Goal: Task Accomplishment & Management: Manage account settings

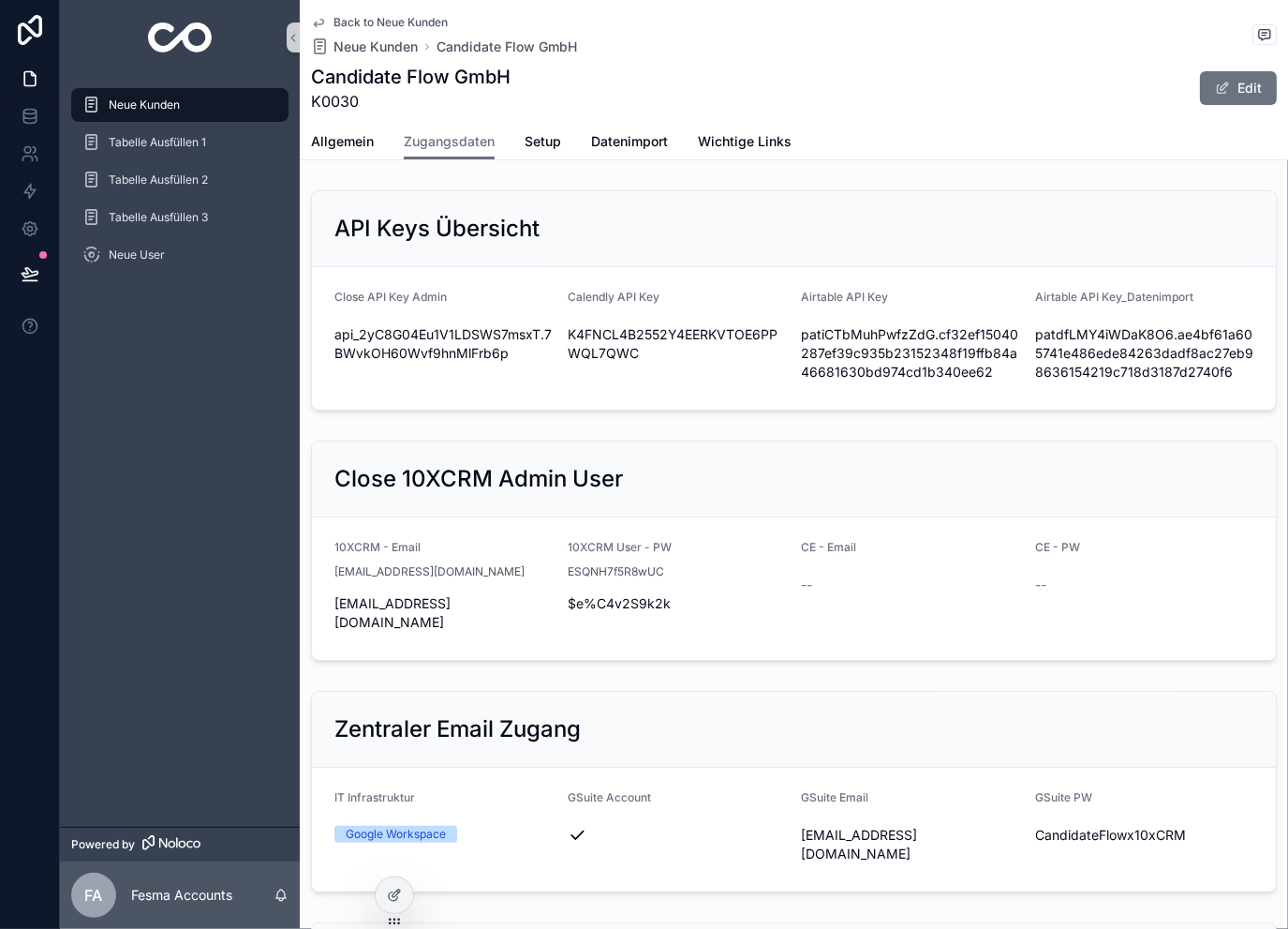
scroll to position [1062, 0]
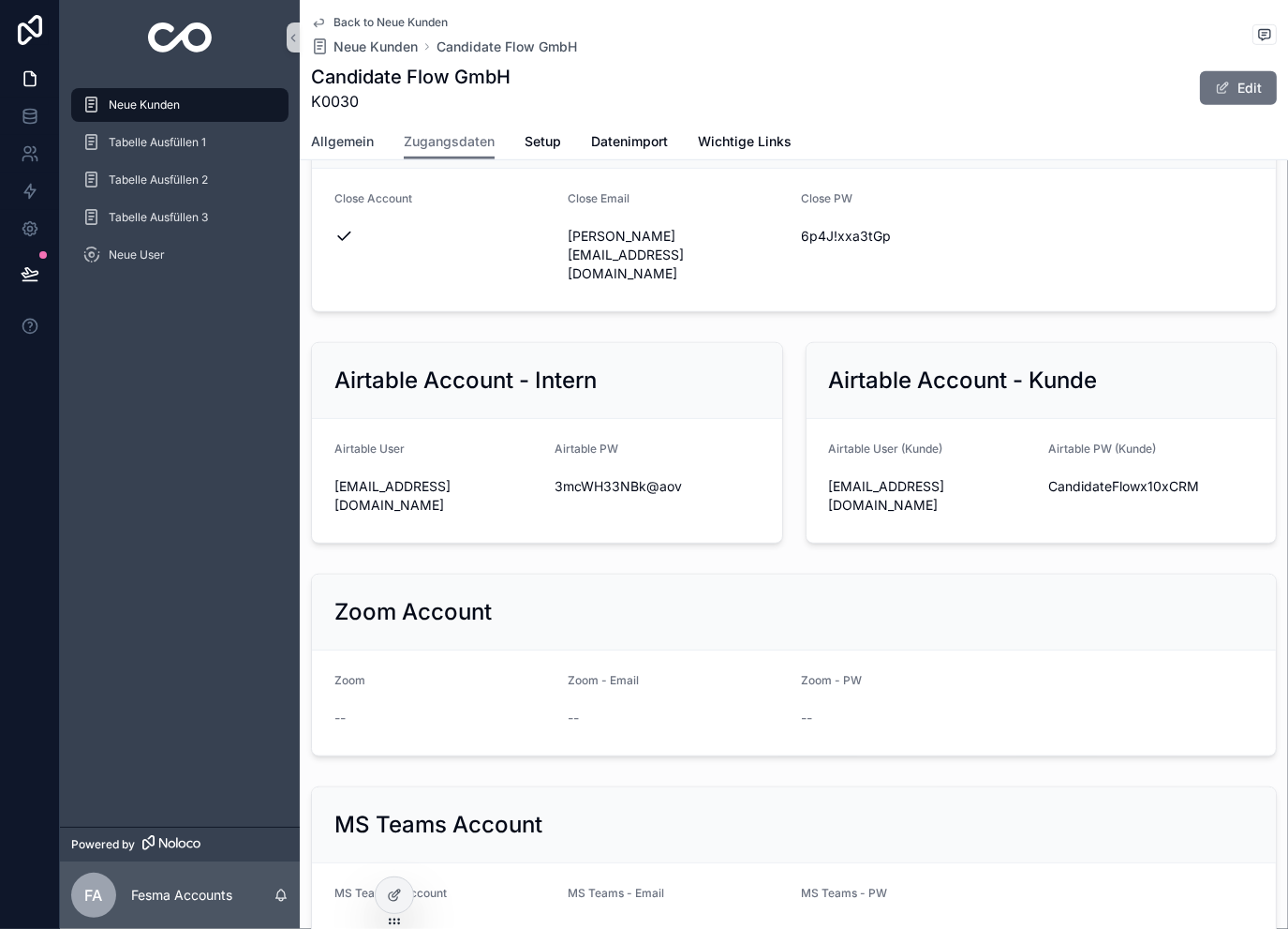
click at [359, 141] on span "Allgemein" at bounding box center [343, 142] width 63 height 19
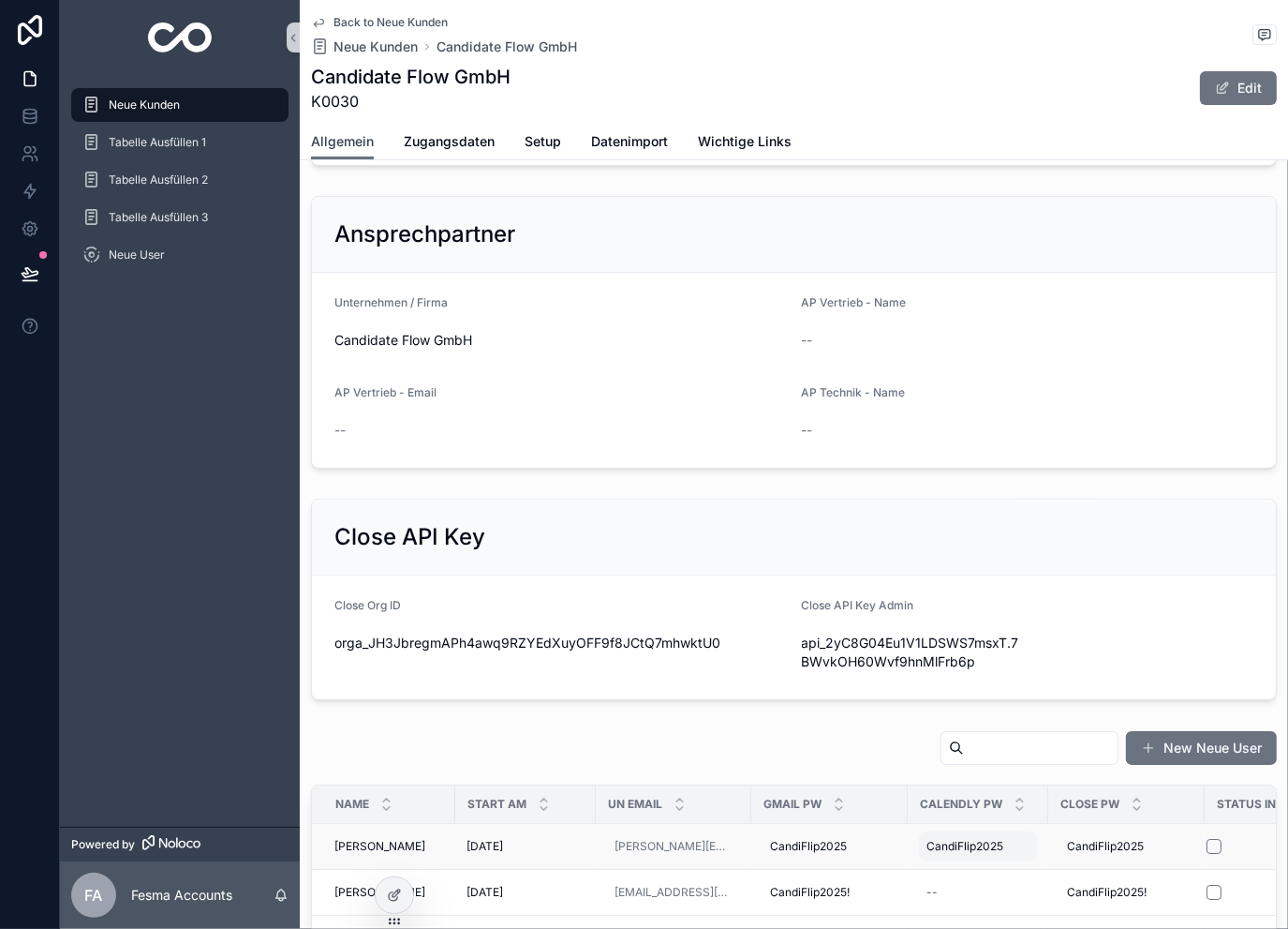
scroll to position [563, 0]
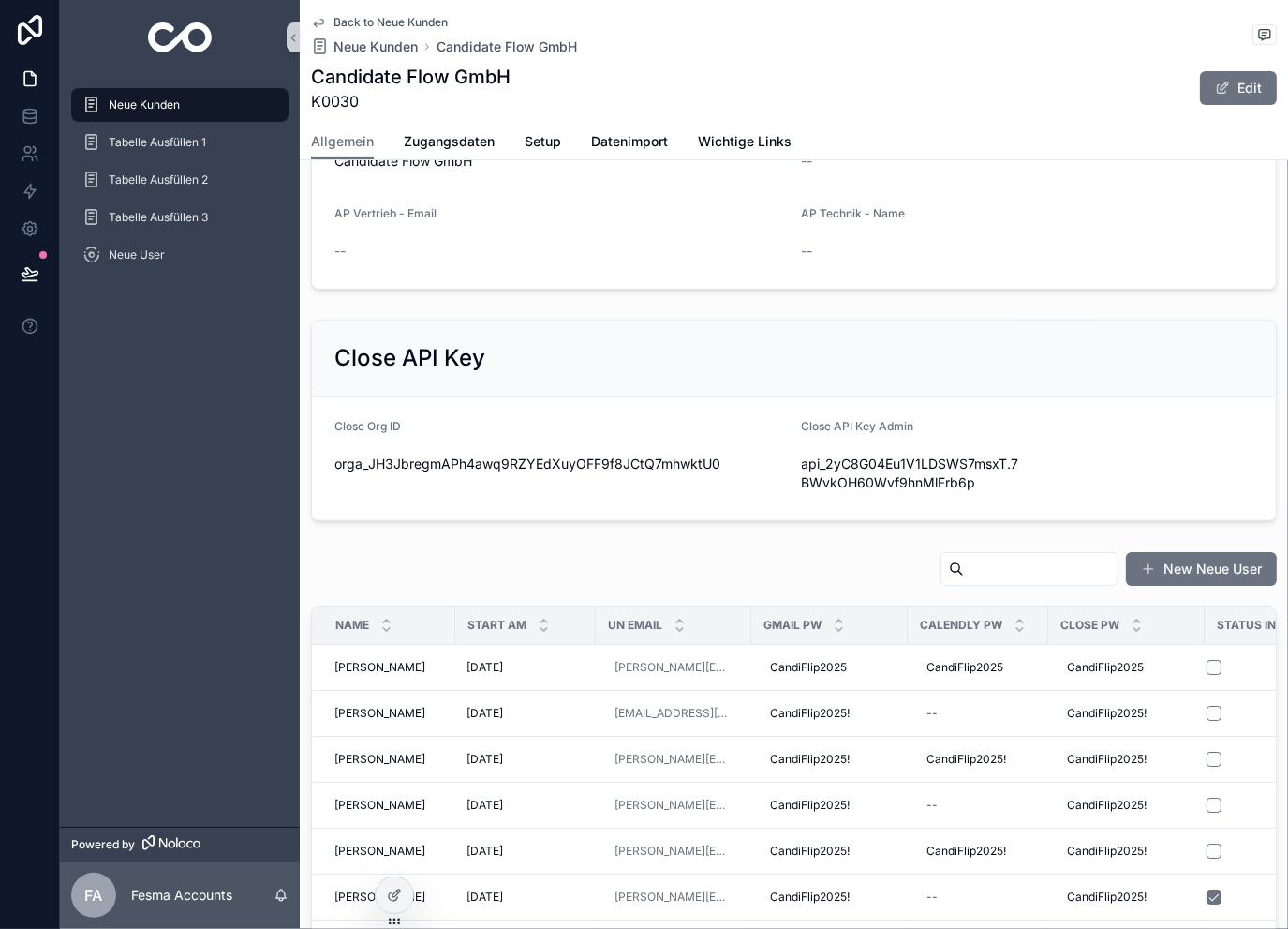
click at [973, 556] on input "scrollable content" at bounding box center [1041, 569] width 153 height 26
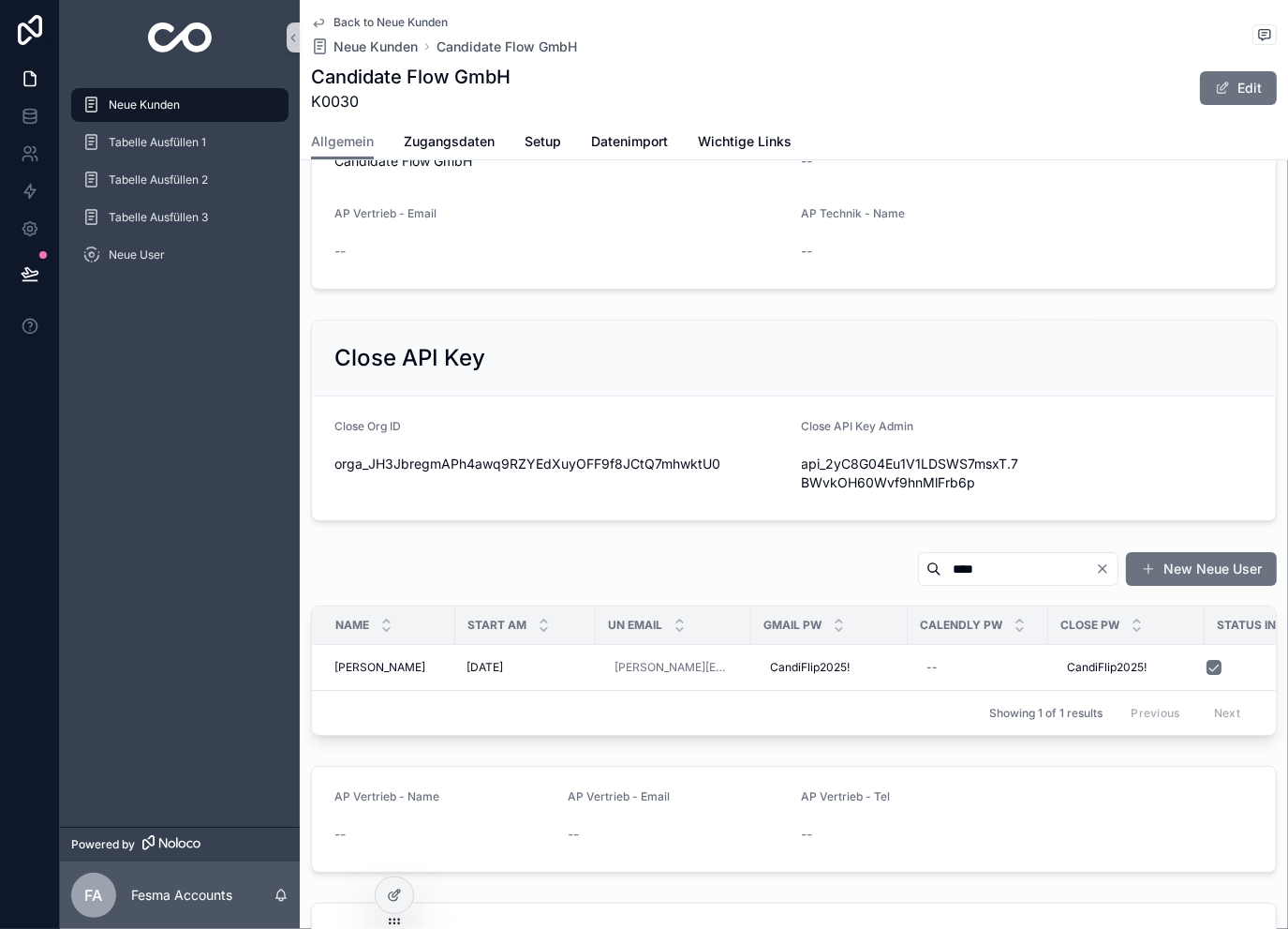
type input "****"
click at [385, 25] on span "Back to Neue Kunden" at bounding box center [390, 23] width 114 height 15
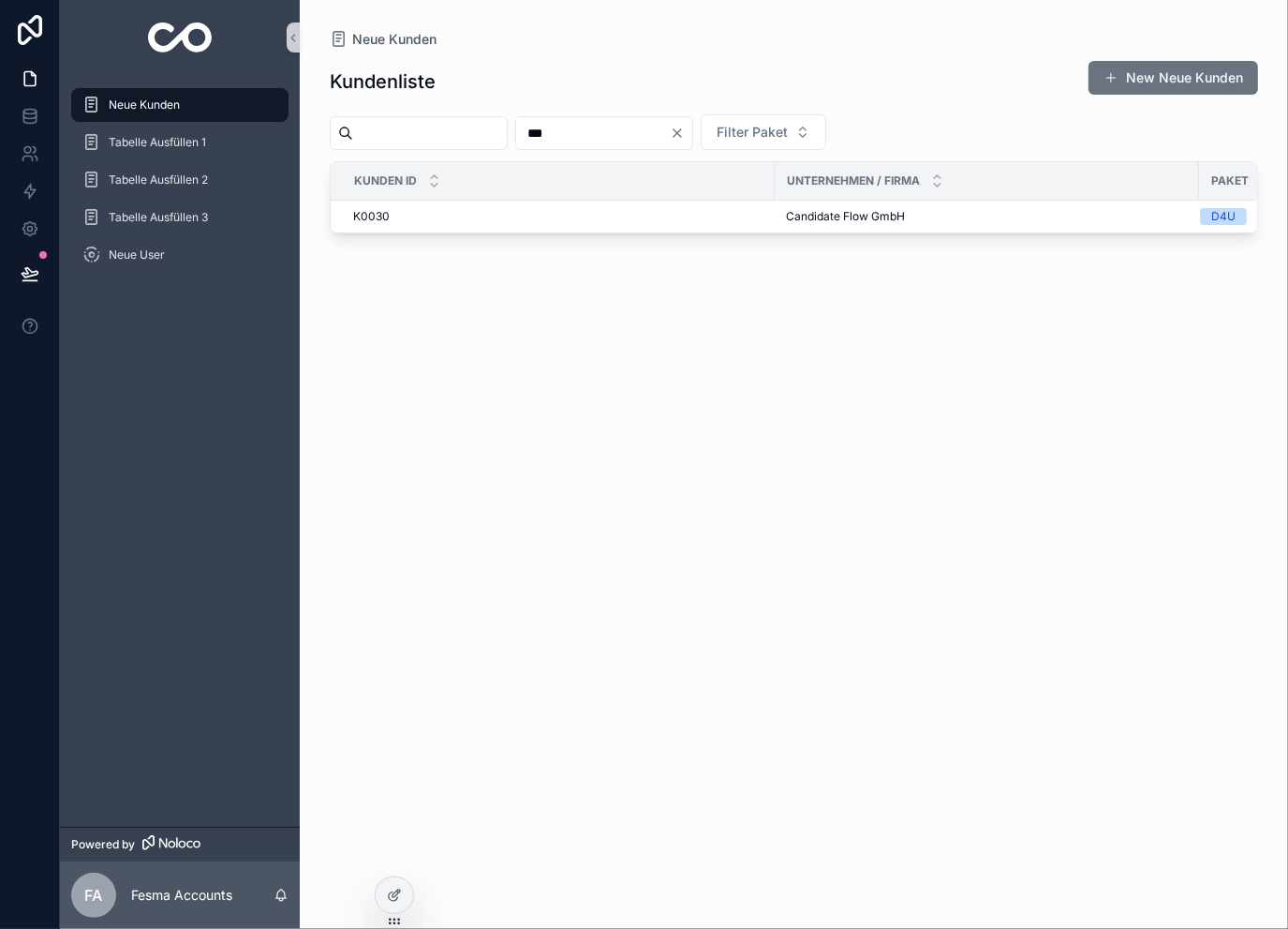
click at [610, 138] on input "***" at bounding box center [593, 132] width 153 height 26
type input "***"
click at [808, 218] on span "MONAPORT Academy GmbH" at bounding box center [863, 217] width 155 height 15
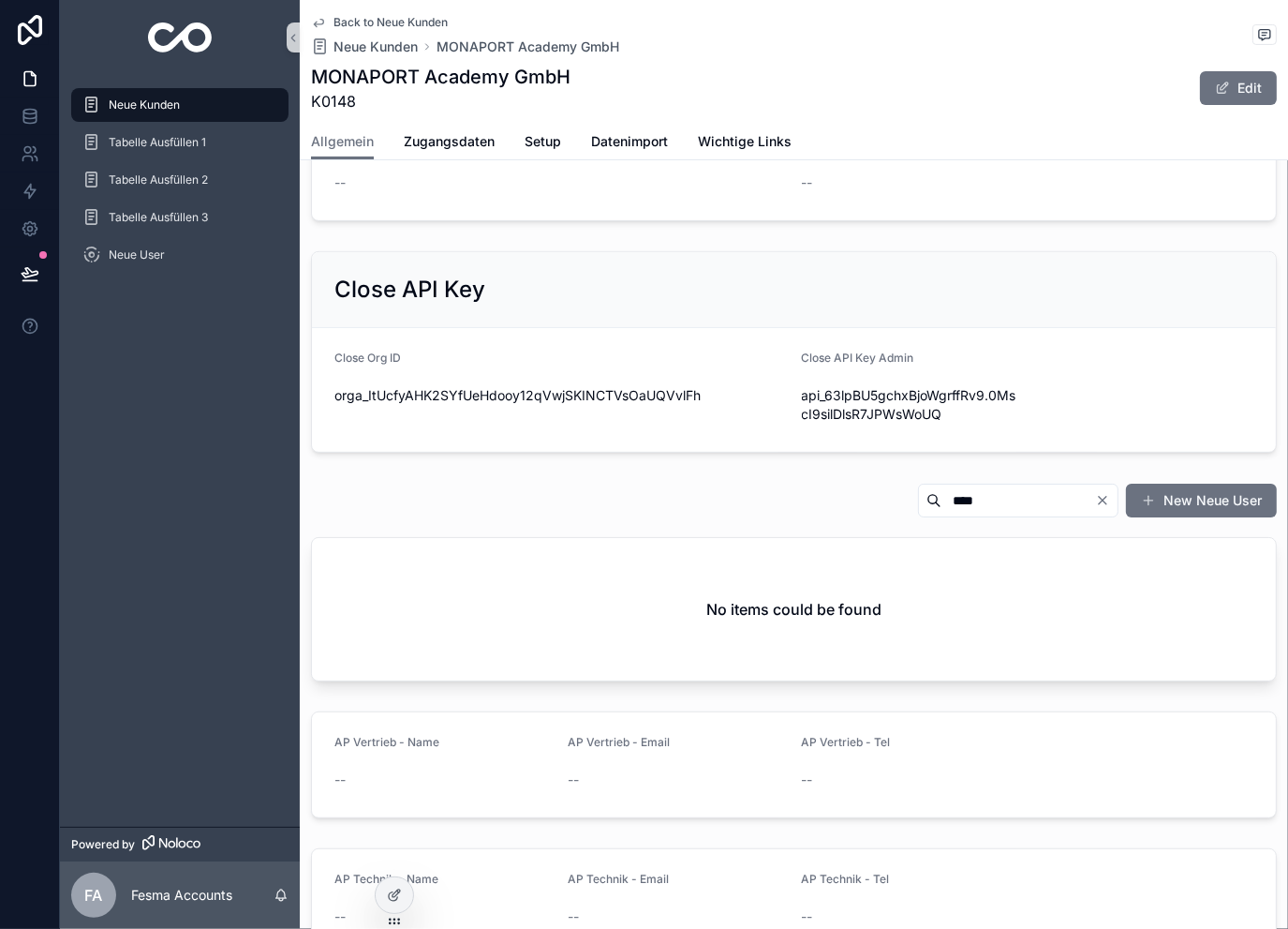
scroll to position [624, 0]
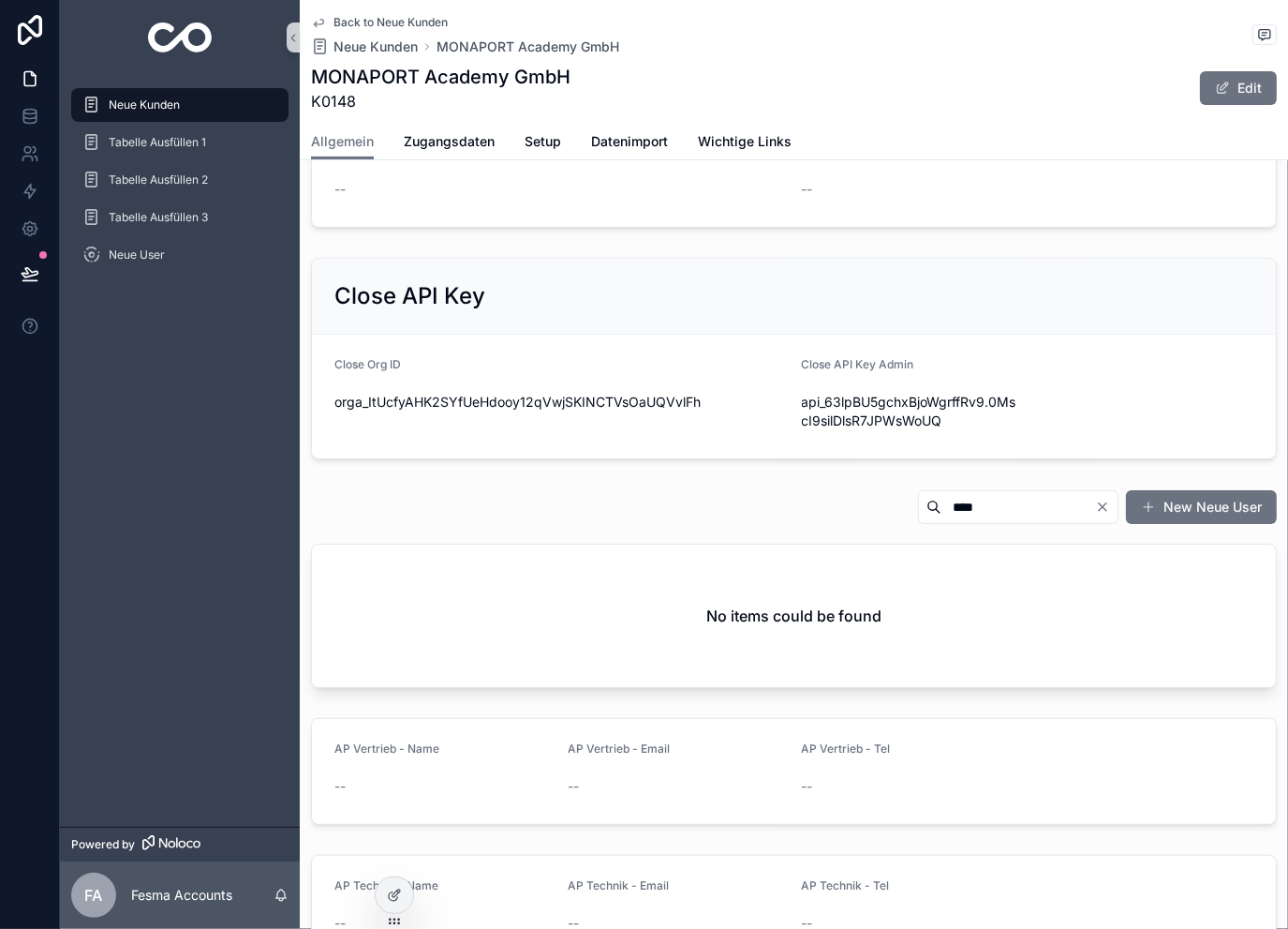
click at [1095, 501] on icon "Clear" at bounding box center [1103, 507] width 15 height 15
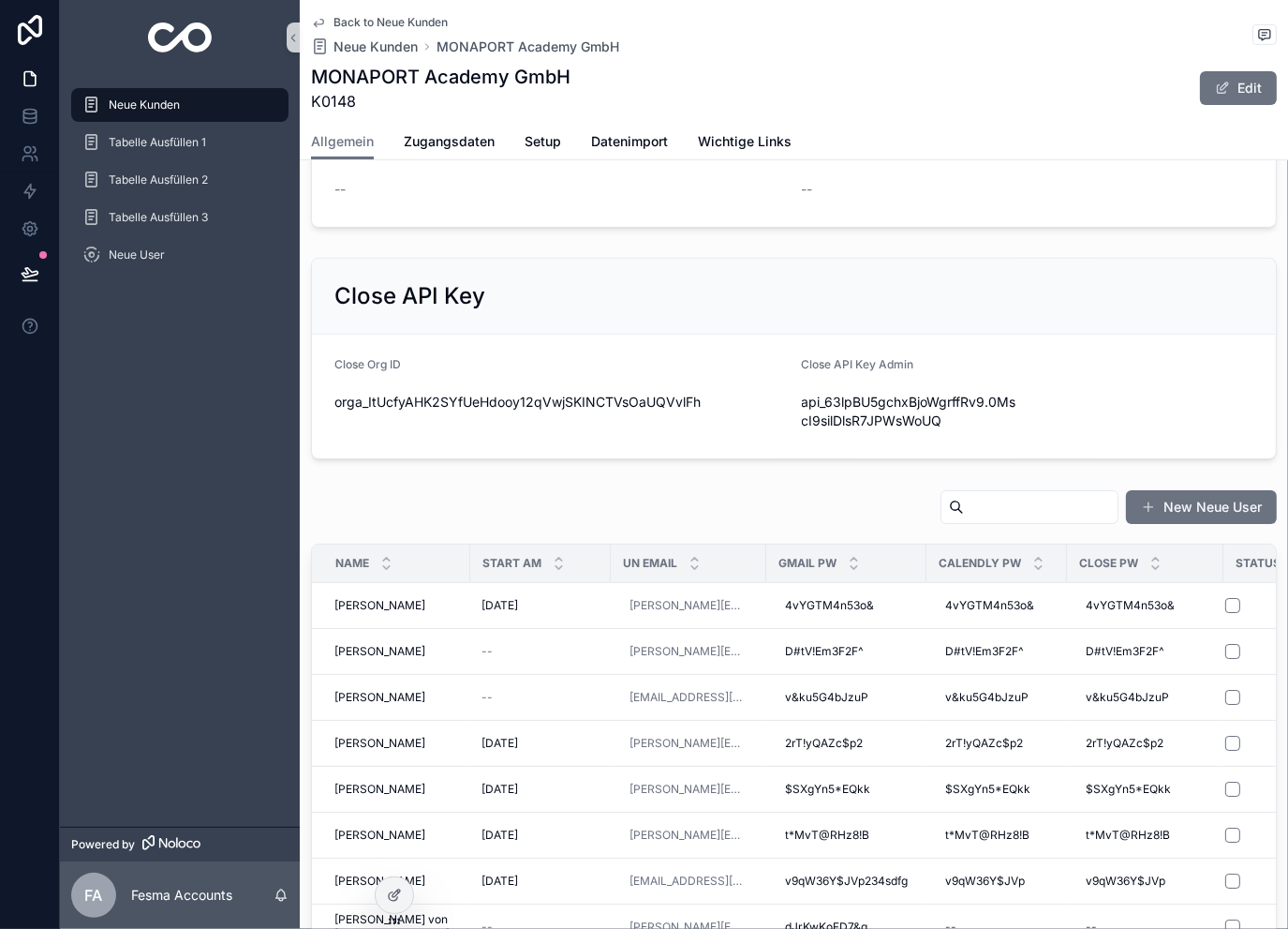
click at [394, 22] on span "Back to Neue Kunden" at bounding box center [390, 23] width 114 height 15
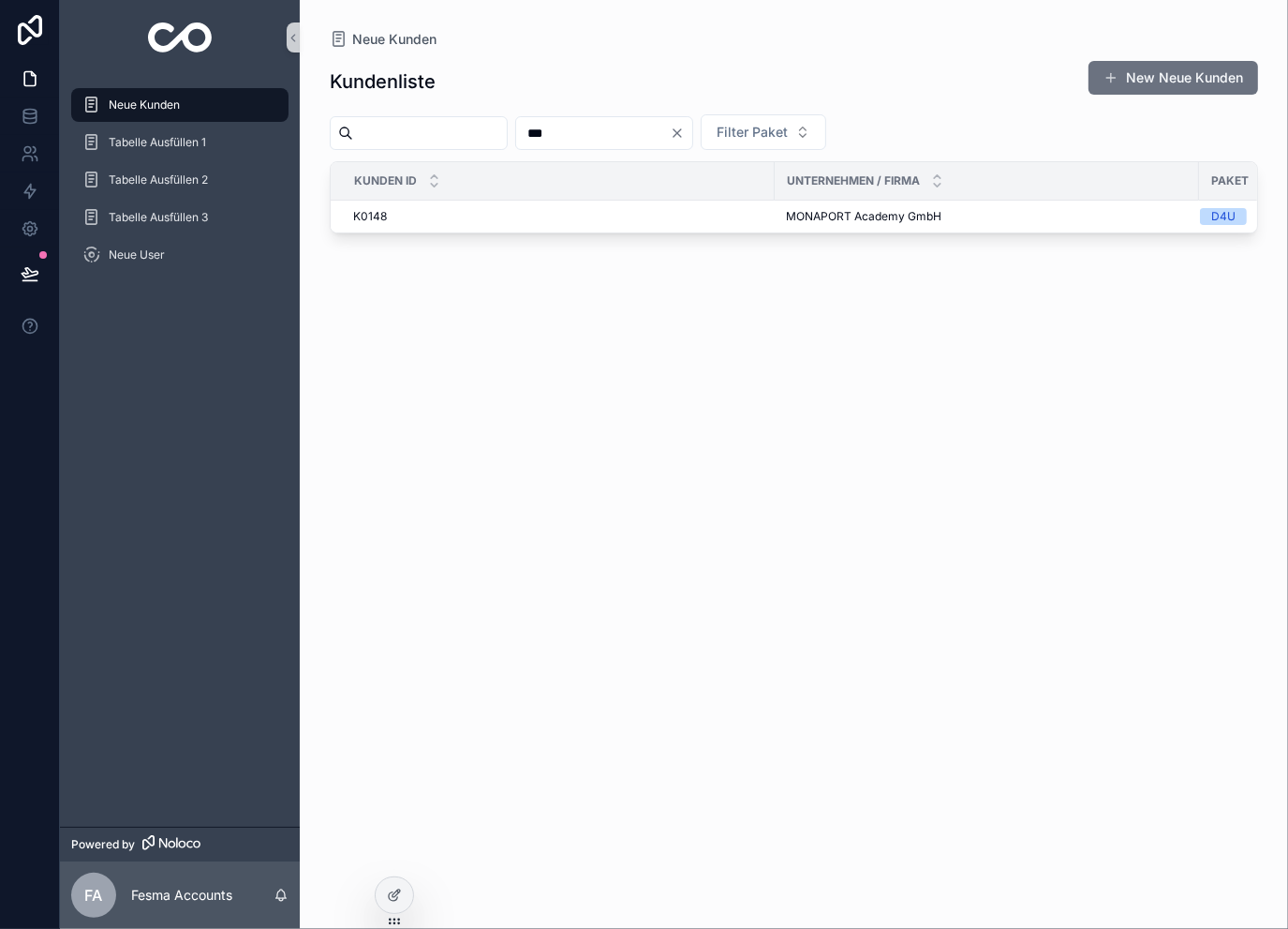
click at [617, 136] on input "***" at bounding box center [593, 132] width 153 height 26
type input "***"
click at [856, 216] on span "Candidate Flow GmbH" at bounding box center [845, 217] width 119 height 15
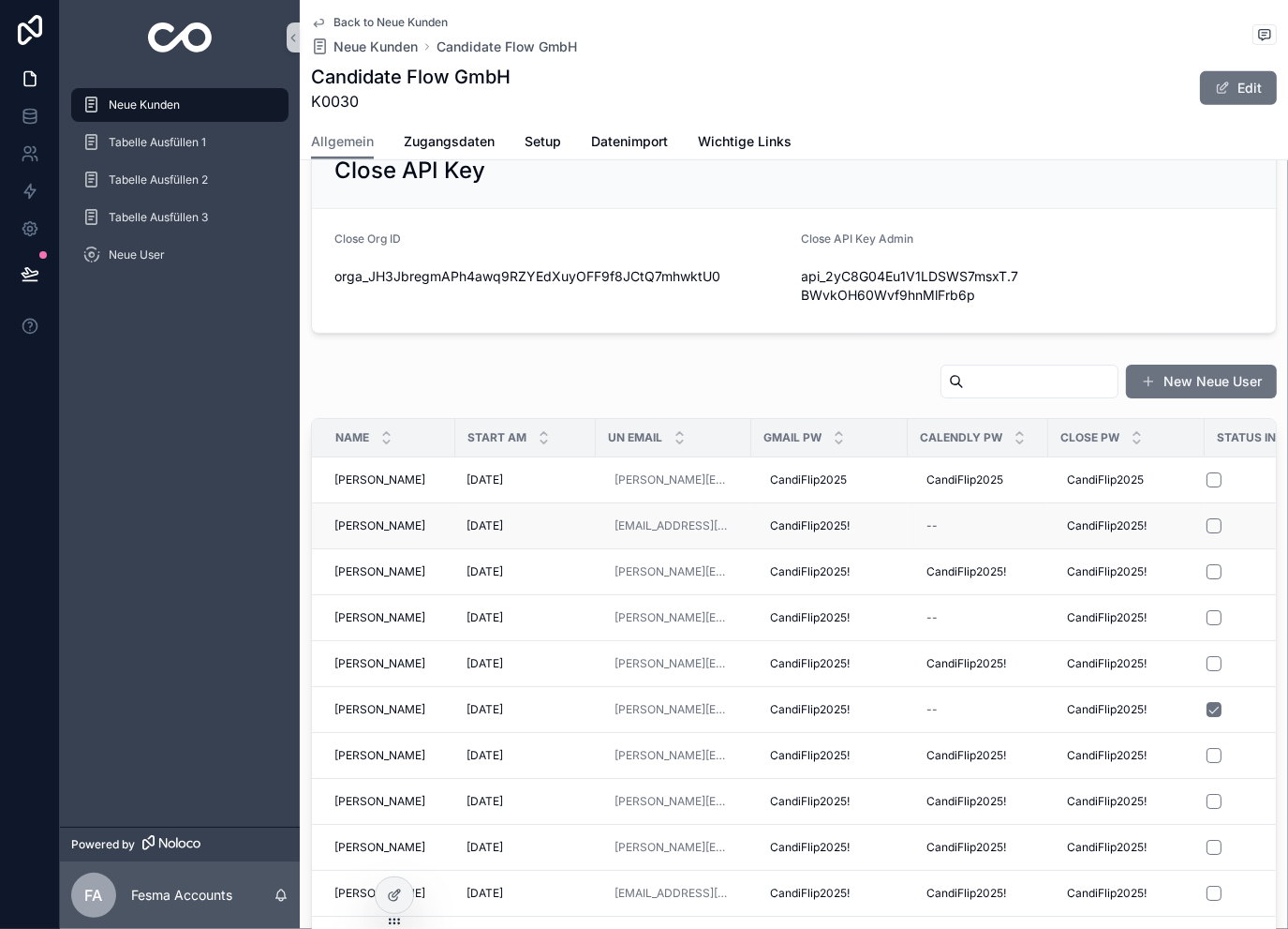
scroll to position [812, 0]
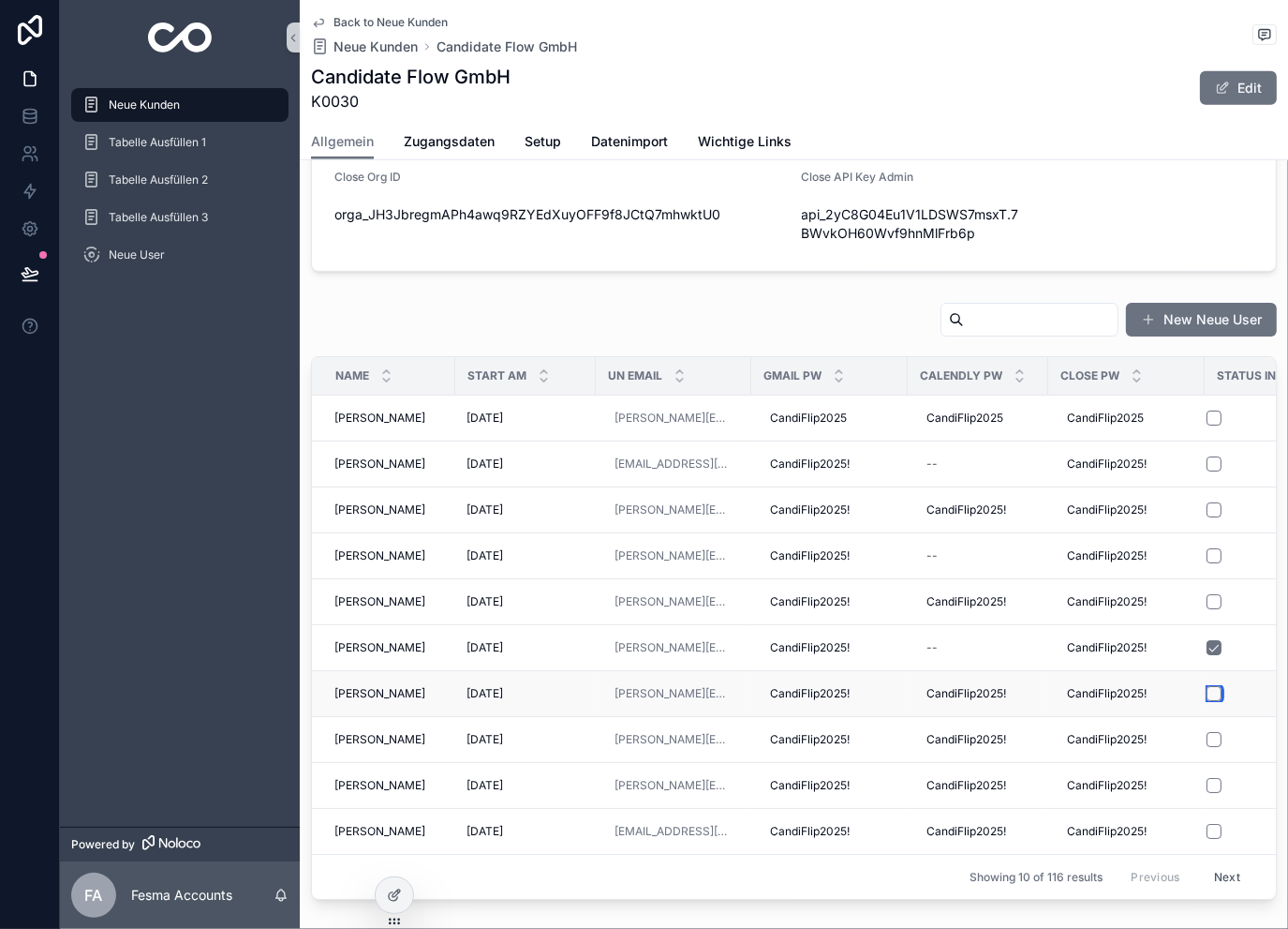
click at [1217, 686] on button "scrollable content" at bounding box center [1214, 694] width 15 height 15
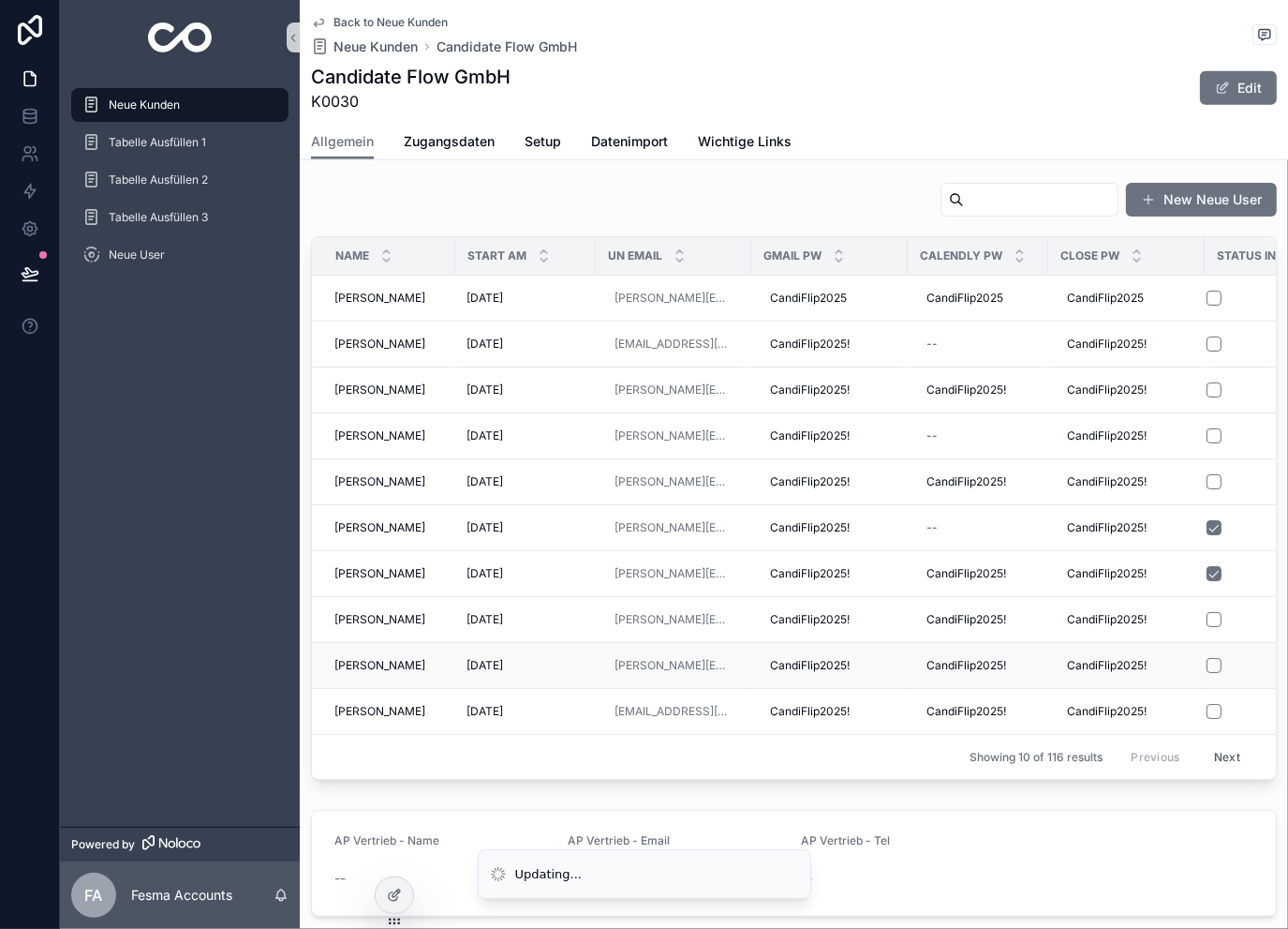
scroll to position [938, 0]
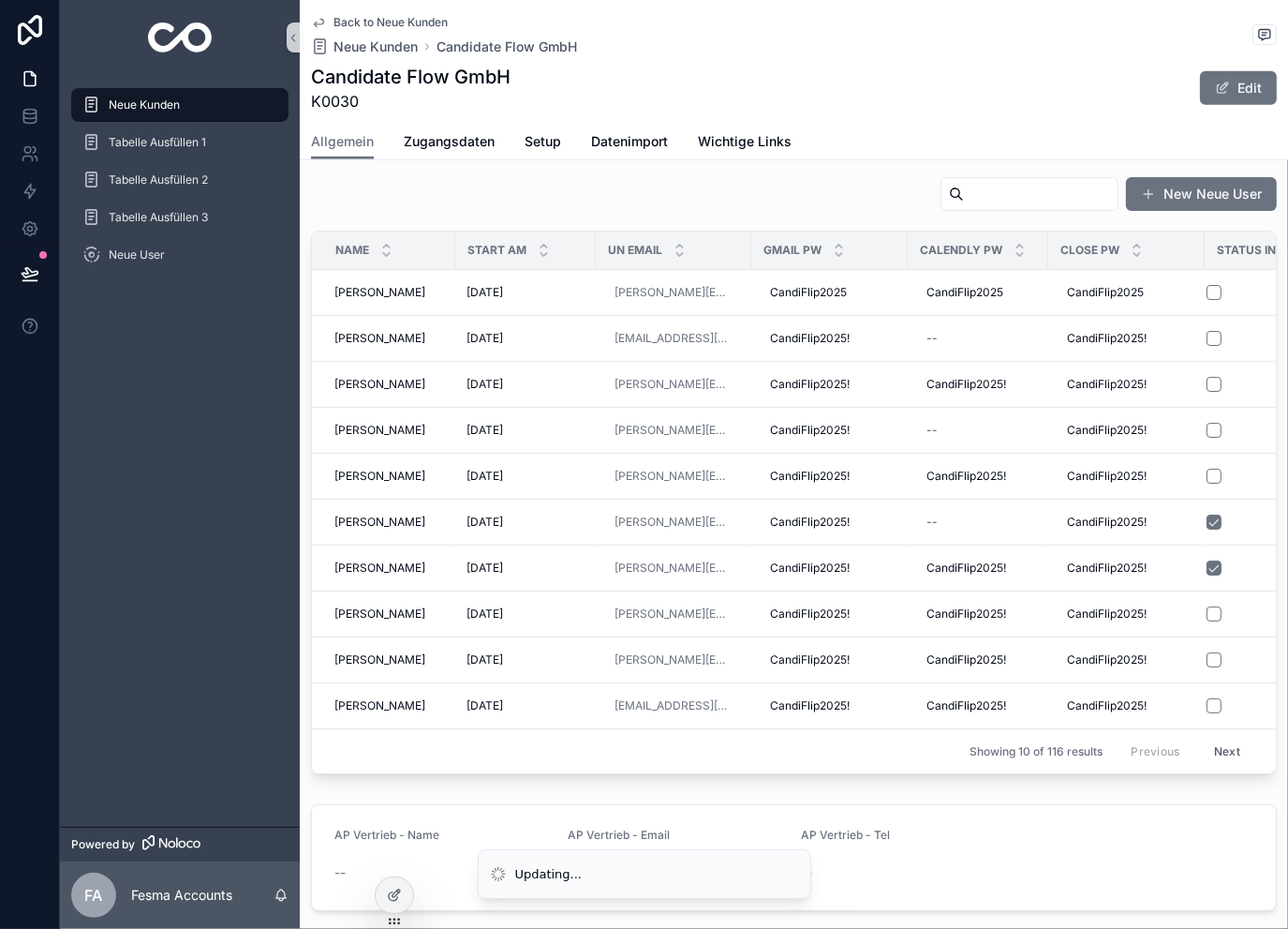
click at [1203, 749] on button "Next" at bounding box center [1227, 751] width 53 height 29
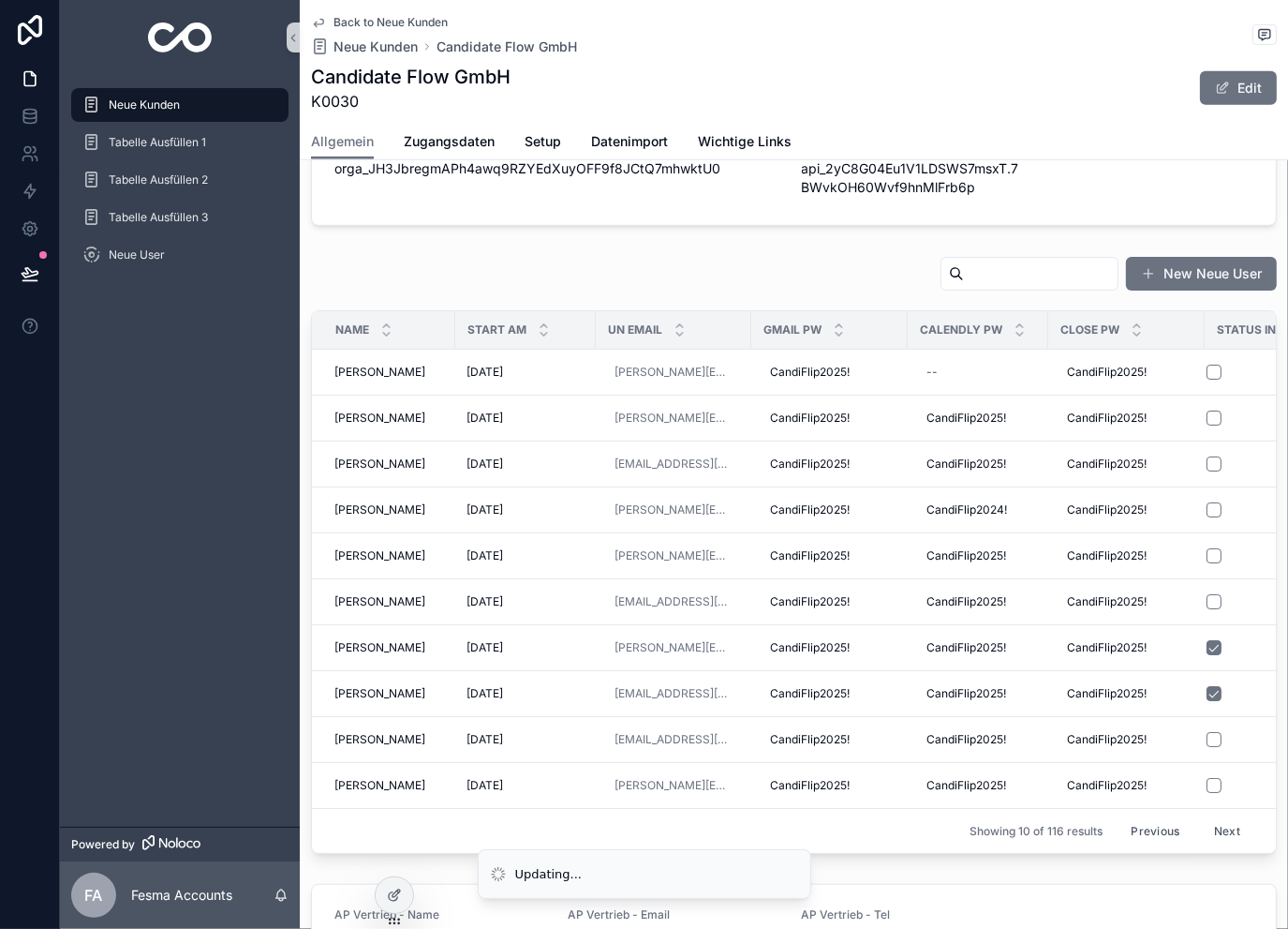
scroll to position [938, 0]
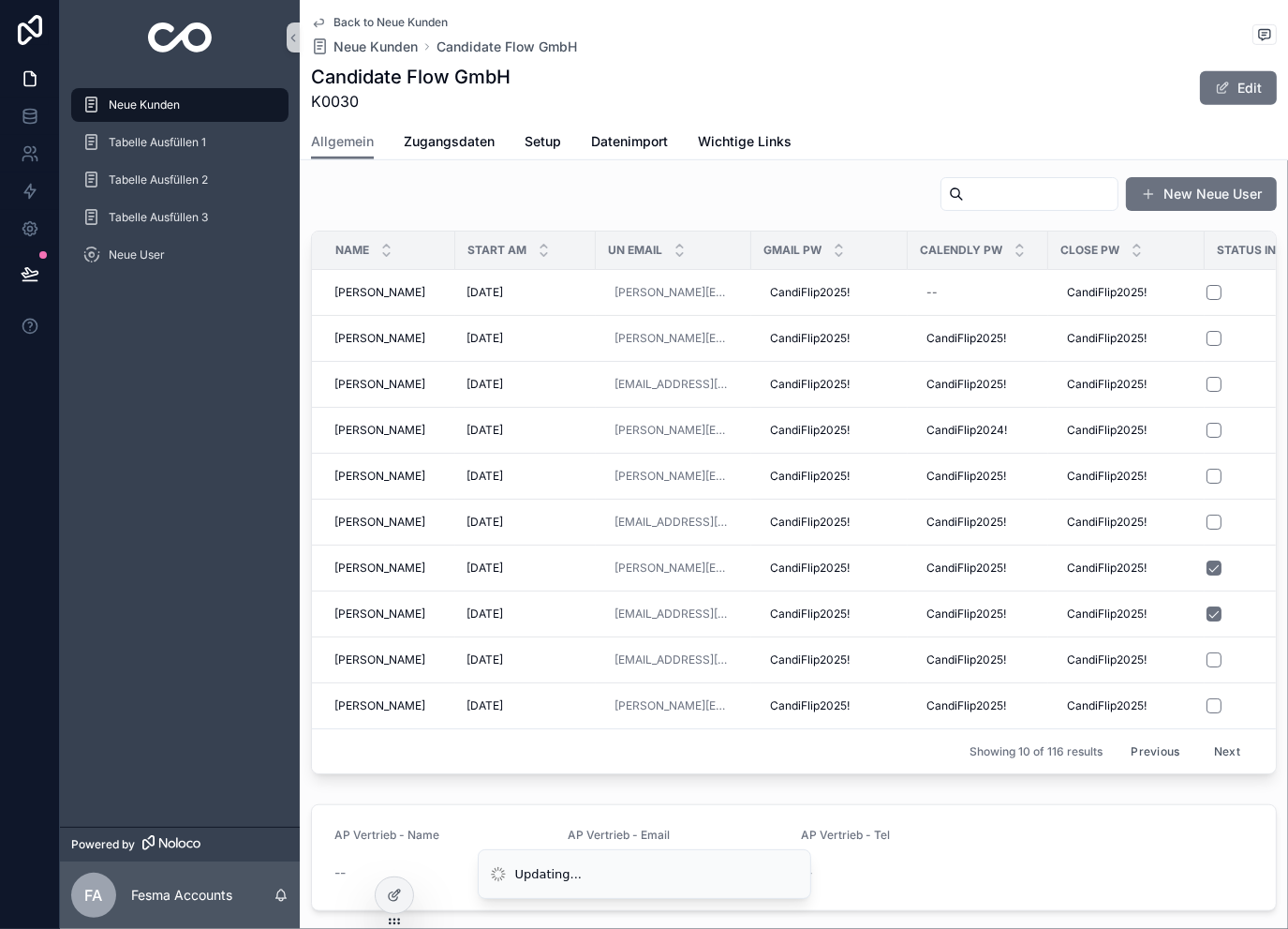
click at [974, 190] on input "scrollable content" at bounding box center [1041, 194] width 153 height 26
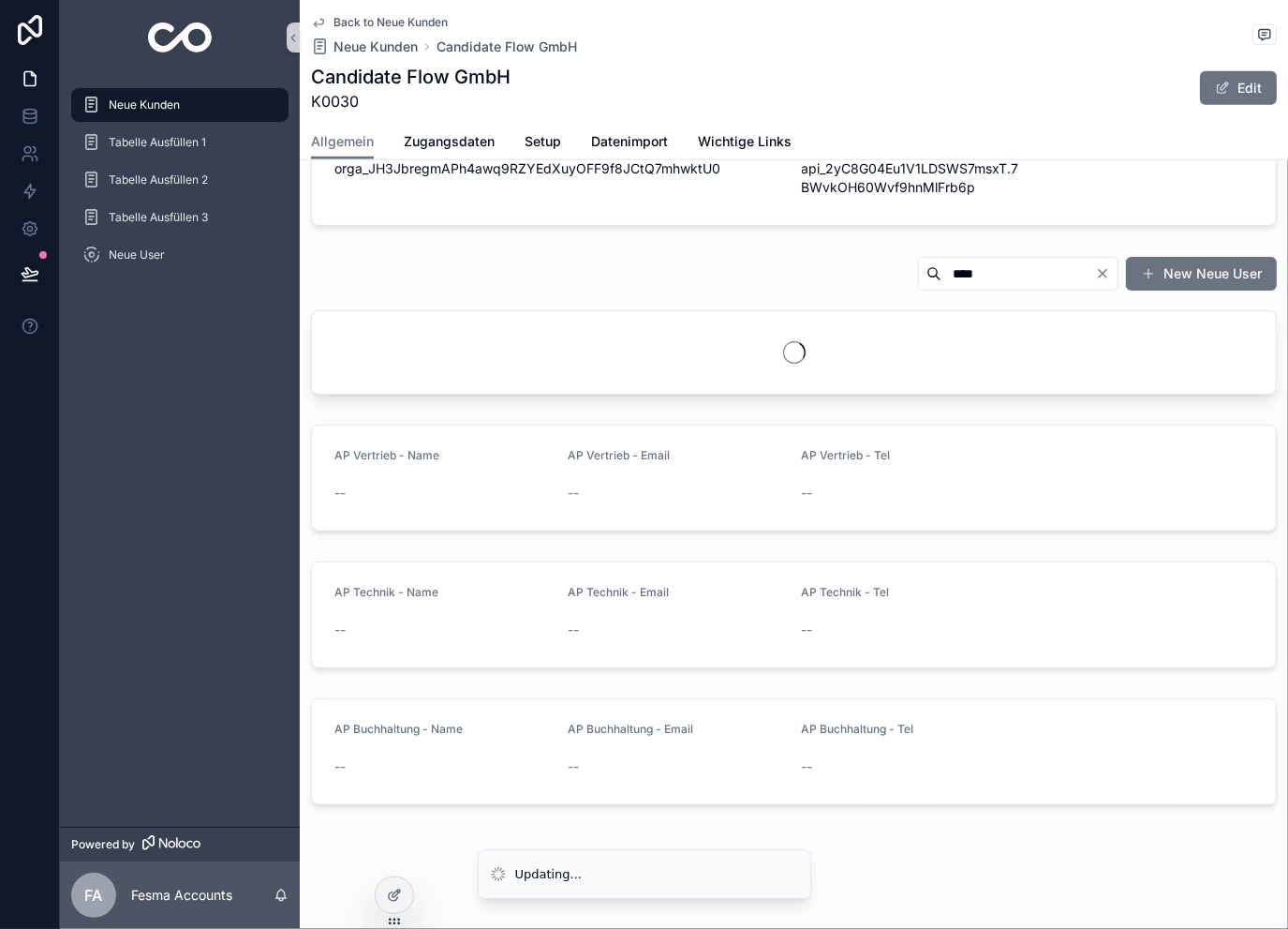
scroll to position [916, 0]
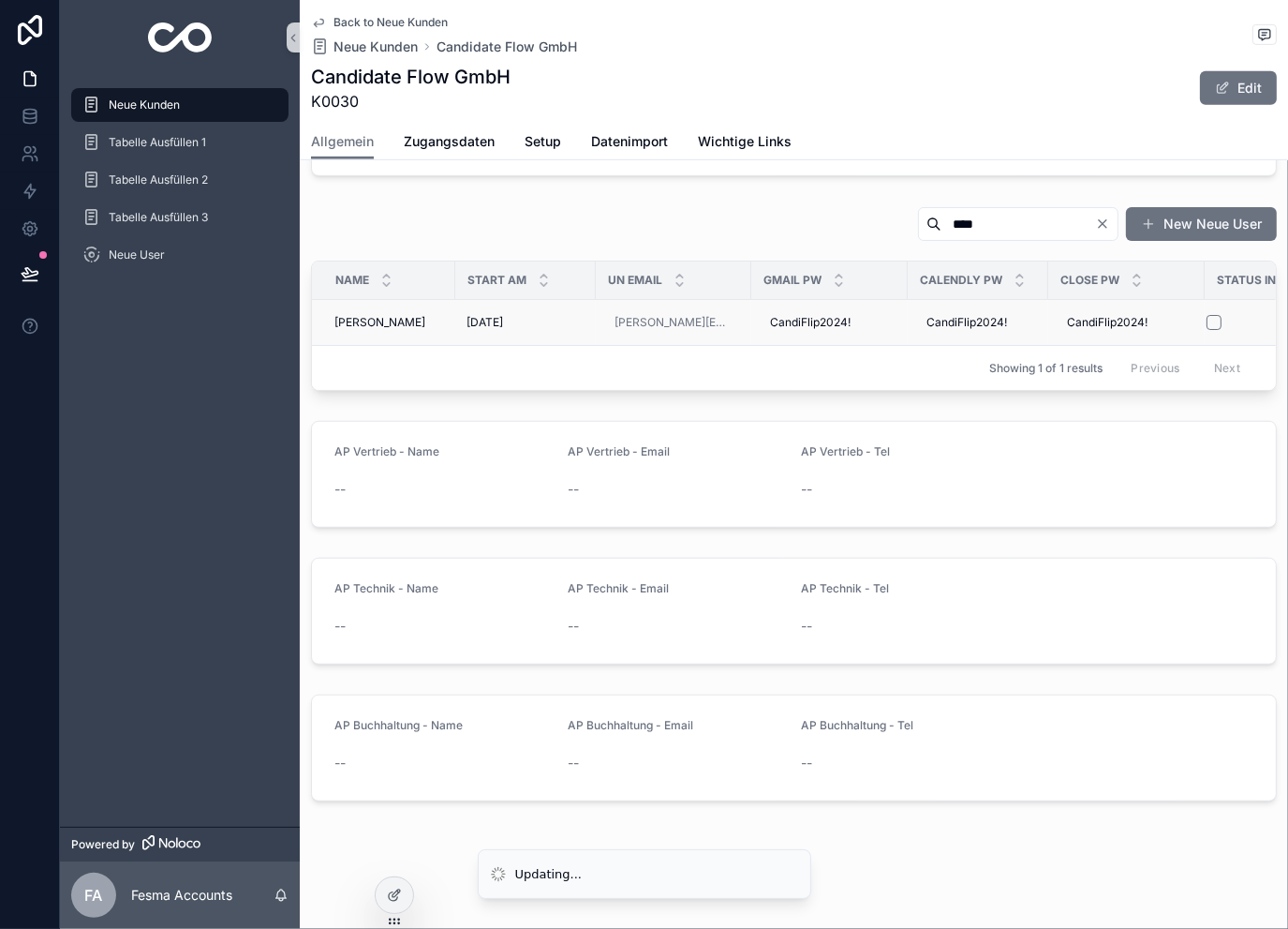
type input "****"
click at [1216, 314] on button "scrollable content" at bounding box center [1214, 322] width 15 height 15
click at [1095, 217] on icon "Clear" at bounding box center [1103, 224] width 15 height 15
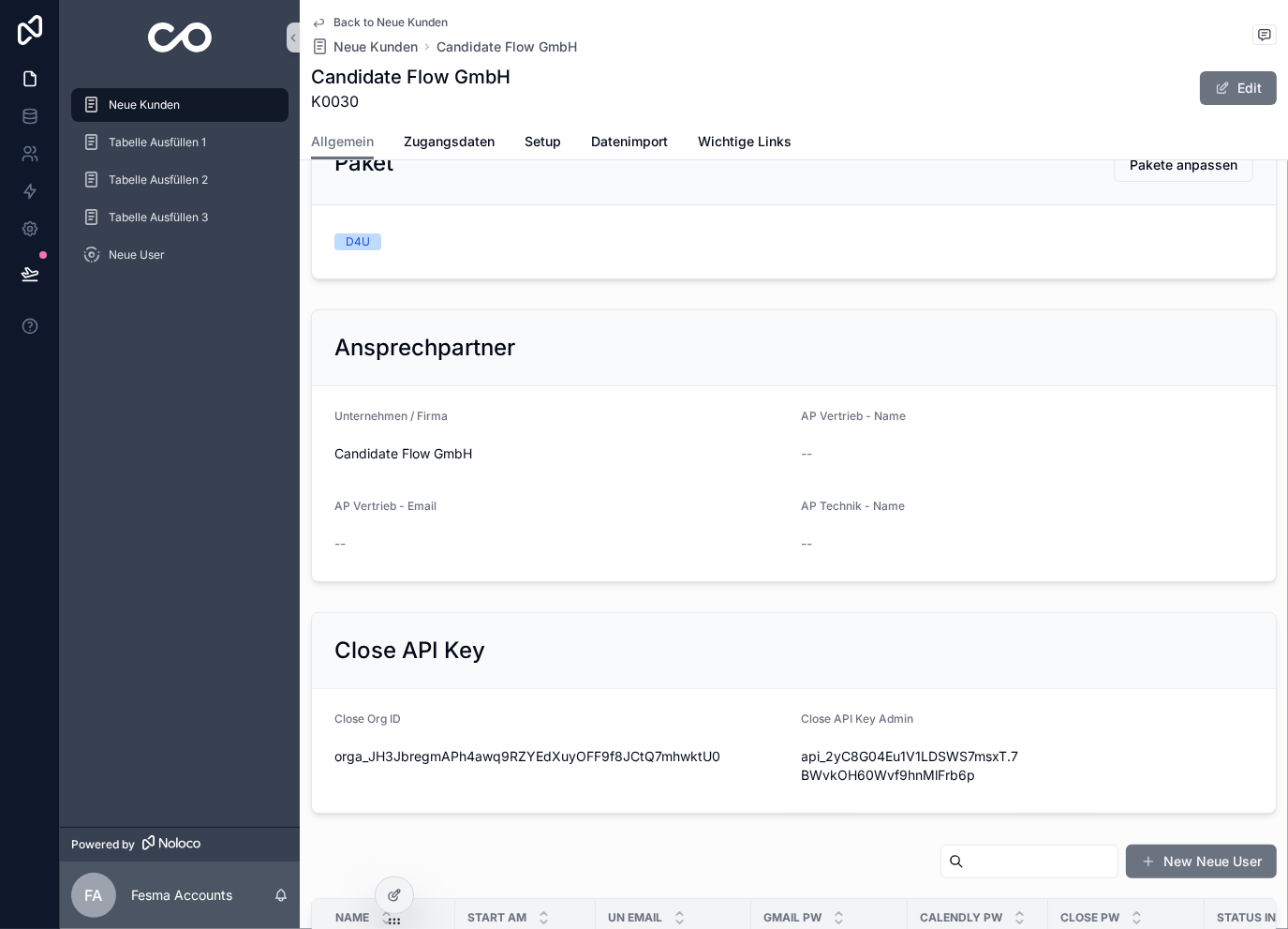
scroll to position [229, 0]
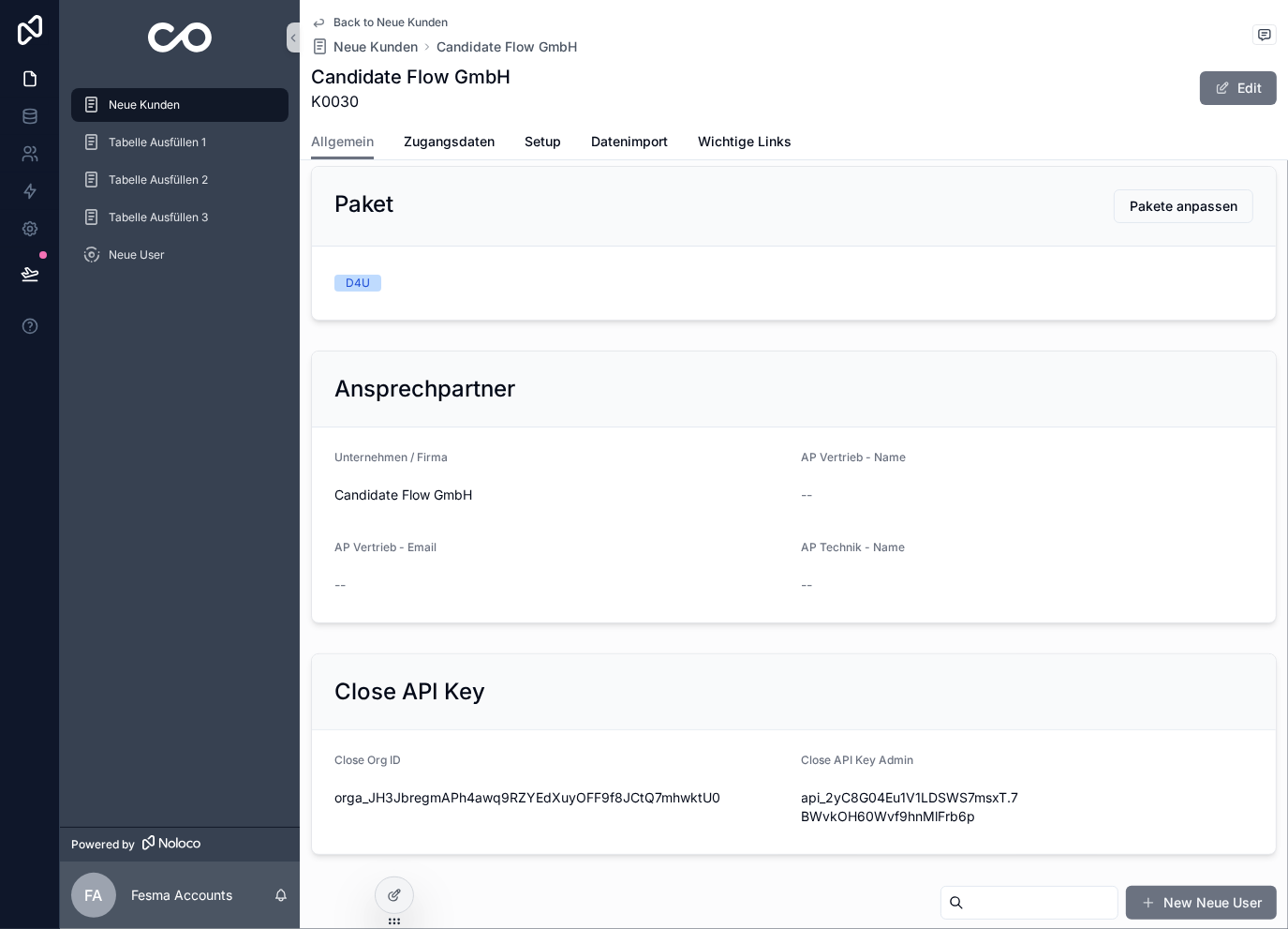
click at [394, 25] on span "Back to Neue Kunden" at bounding box center [390, 23] width 114 height 15
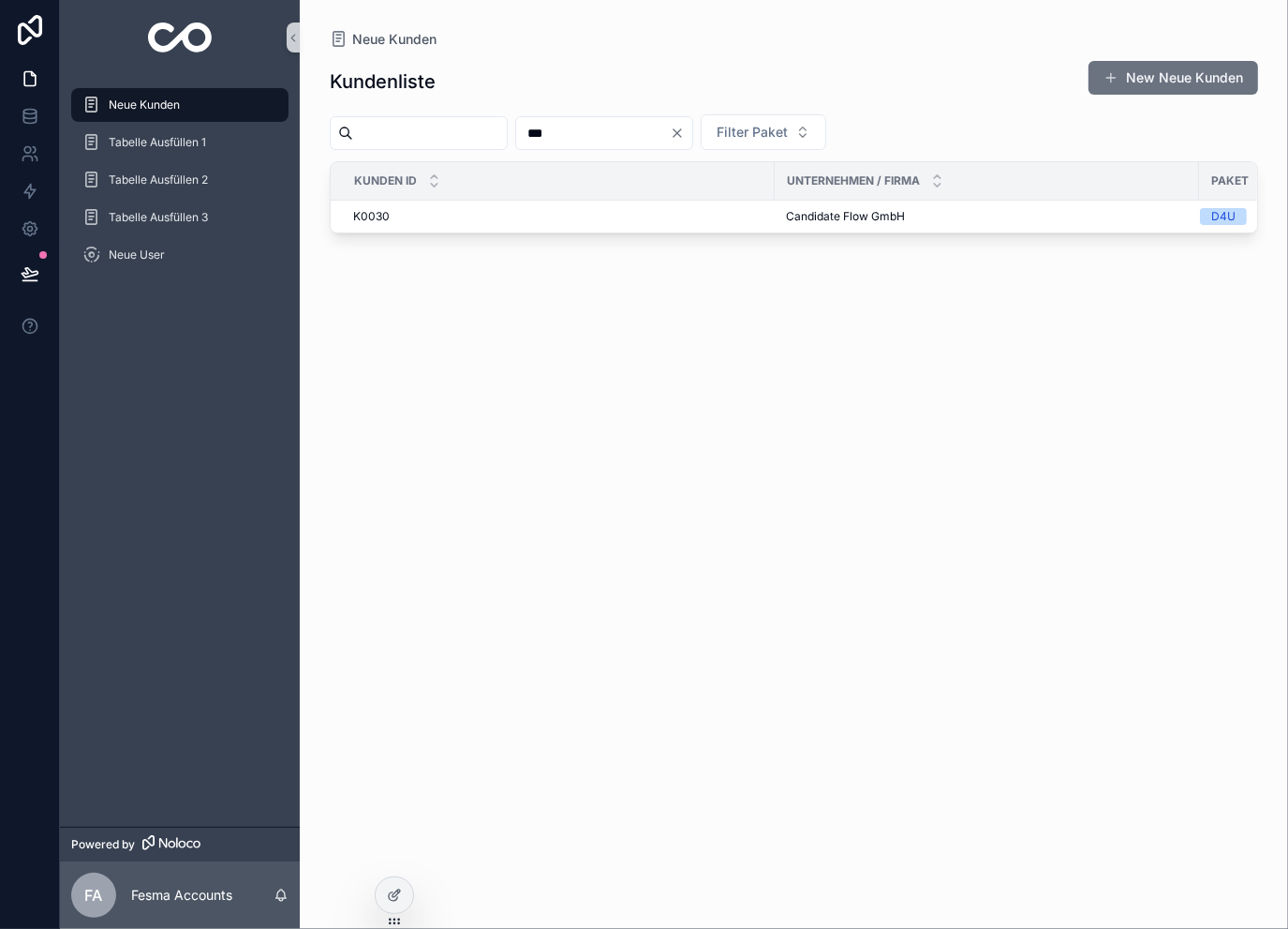
click at [632, 134] on input "***" at bounding box center [593, 132] width 153 height 26
type input "***"
click at [790, 209] on span "MONAPORT Academy GmbH" at bounding box center [863, 217] width 155 height 15
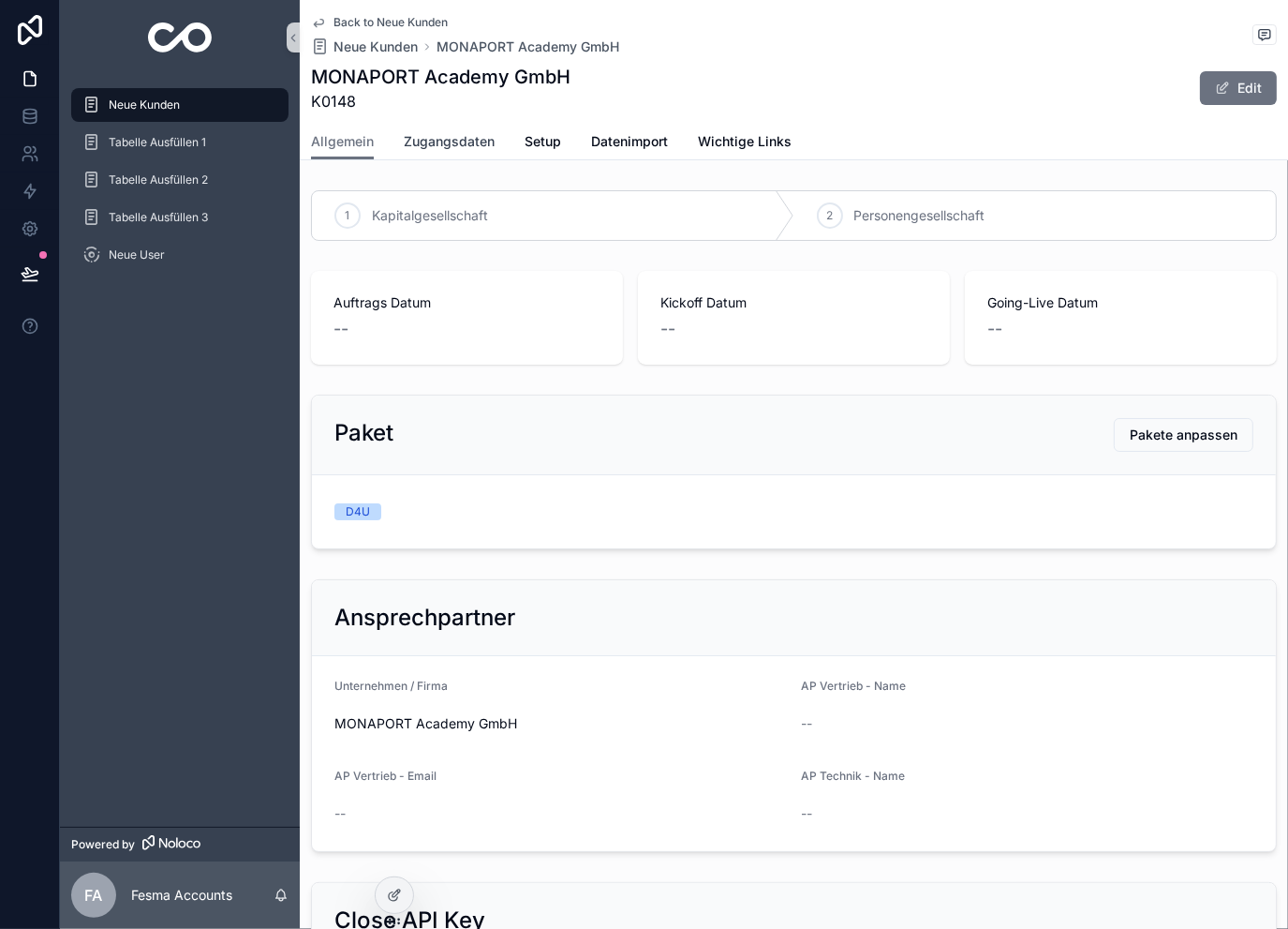
click at [473, 146] on span "Zugangsdaten" at bounding box center [448, 142] width 91 height 19
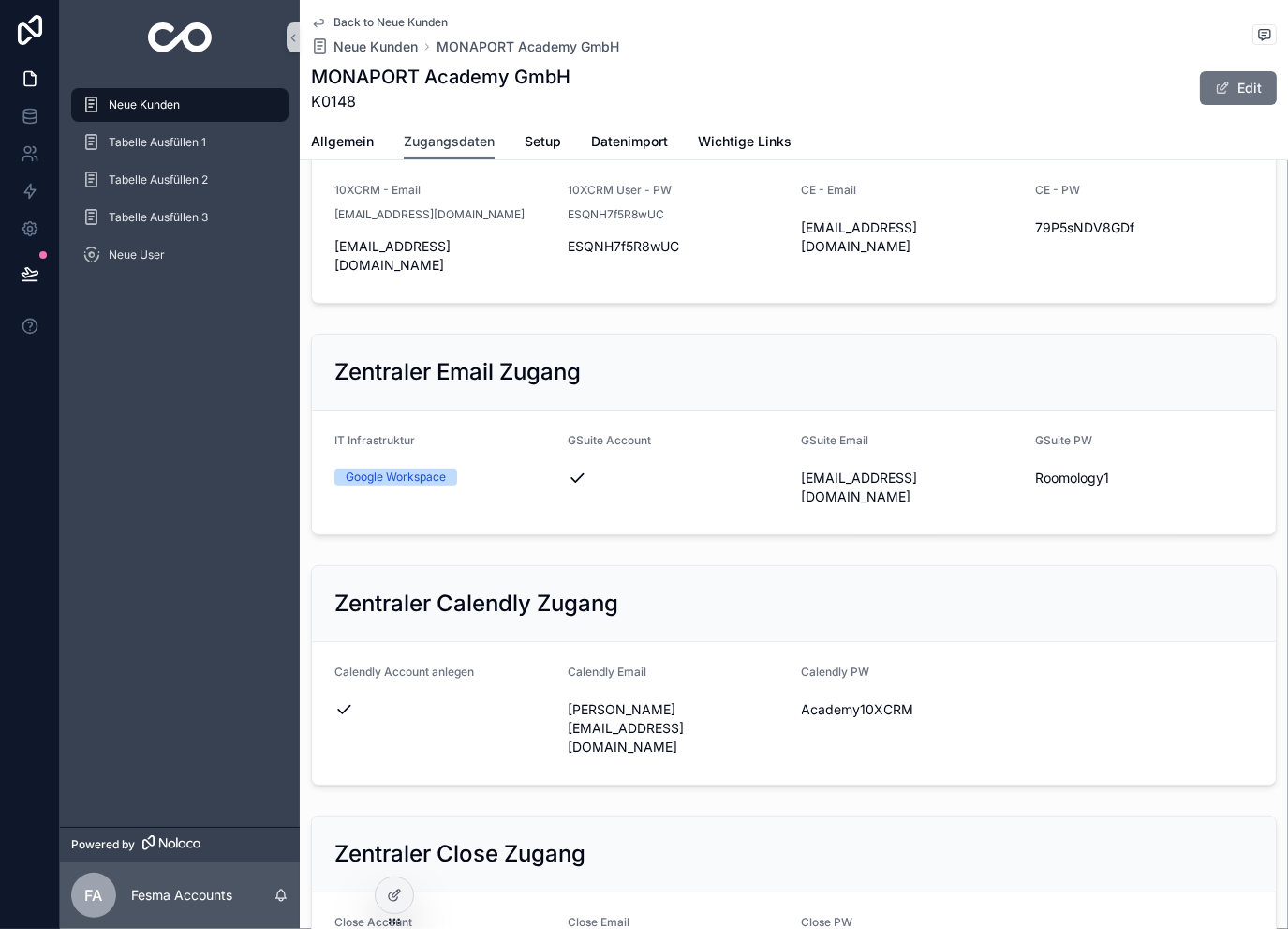
scroll to position [375, 0]
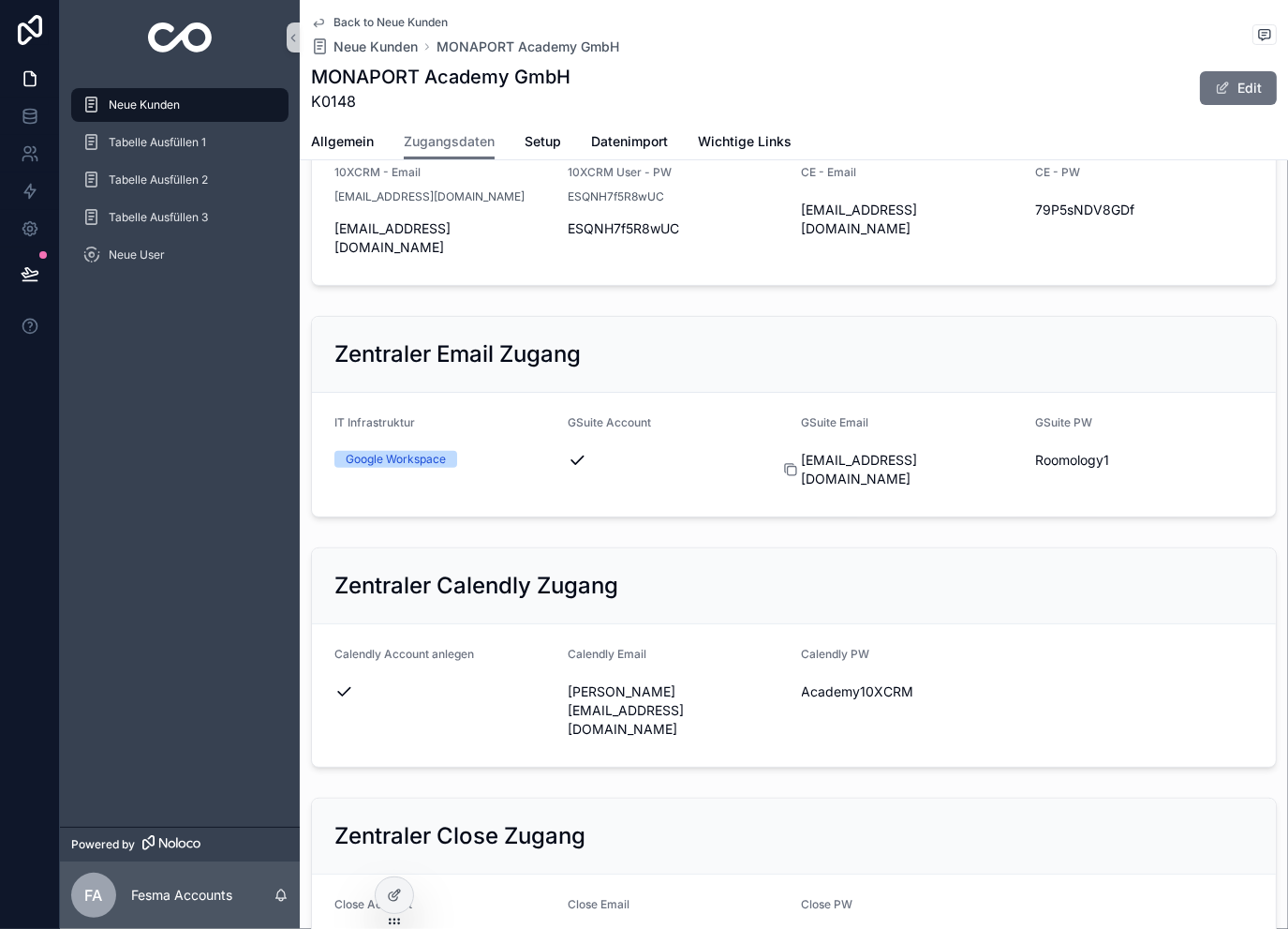
click at [784, 462] on icon "scrollable content" at bounding box center [791, 470] width 15 height 15
click at [1017, 453] on icon "scrollable content" at bounding box center [1024, 460] width 15 height 15
click at [554, 708] on icon "scrollable content" at bounding box center [558, 711] width 9 height 9
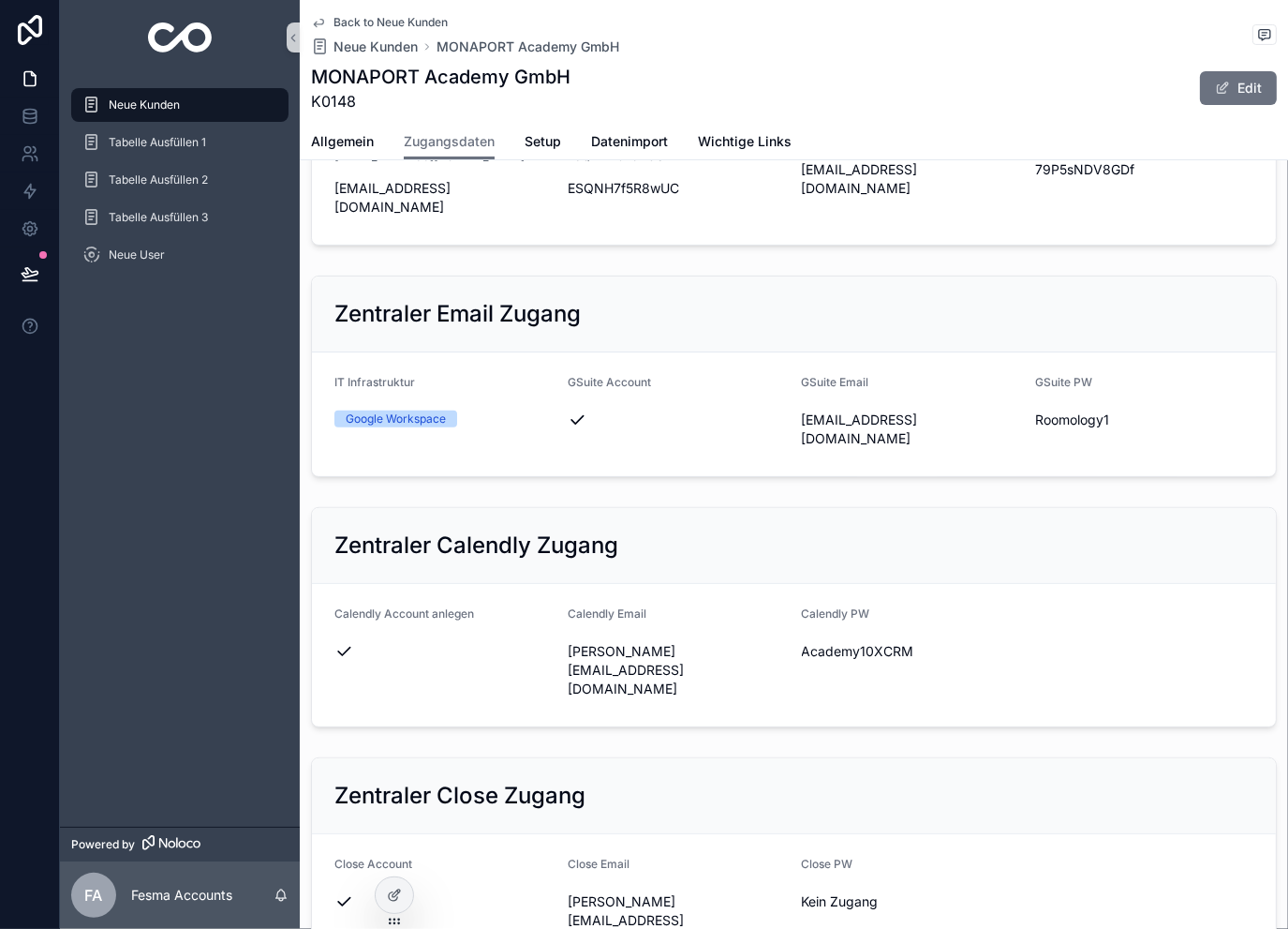
scroll to position [437, 0]
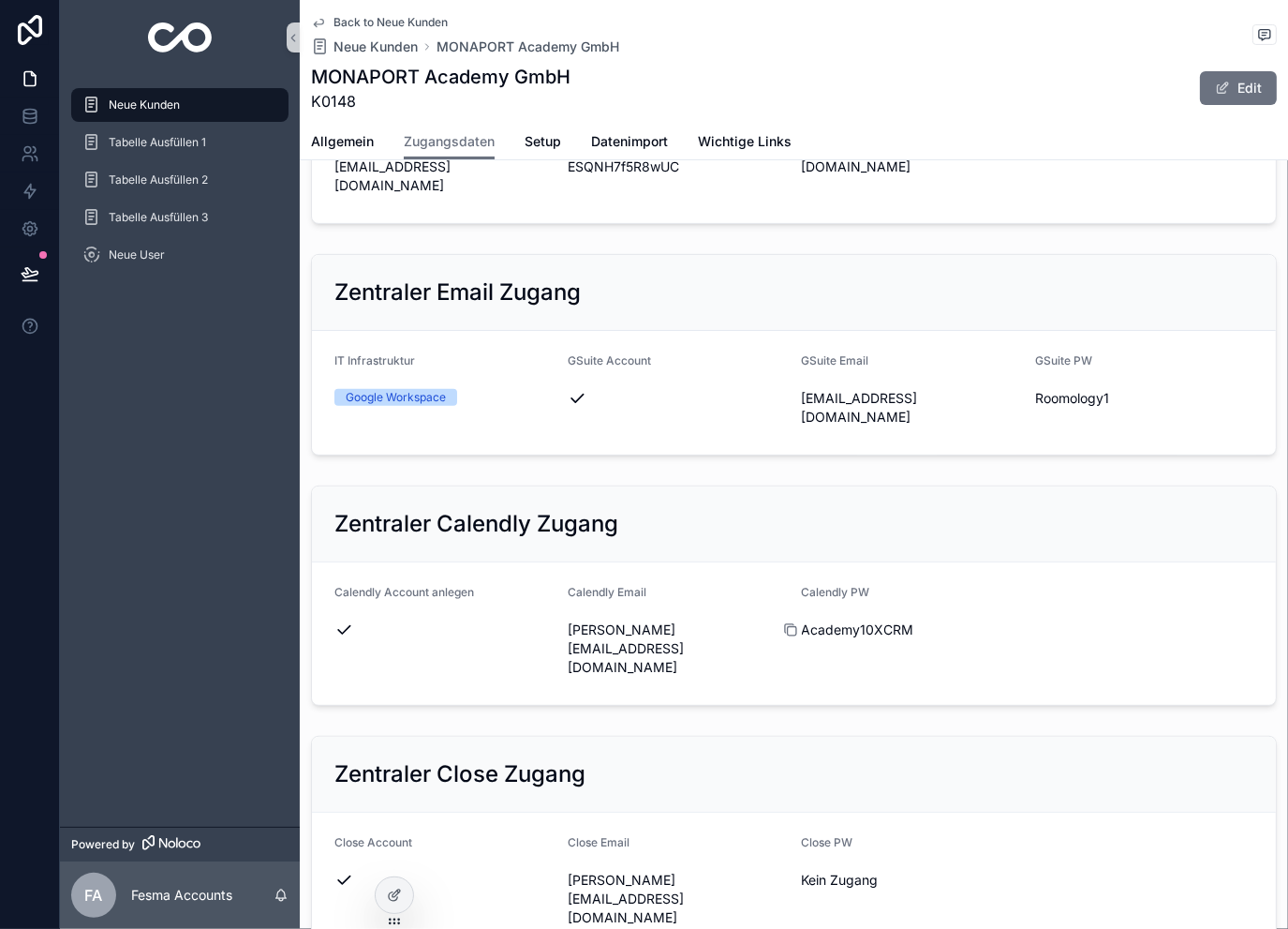
click at [787, 622] on icon "scrollable content" at bounding box center [791, 630] width 15 height 15
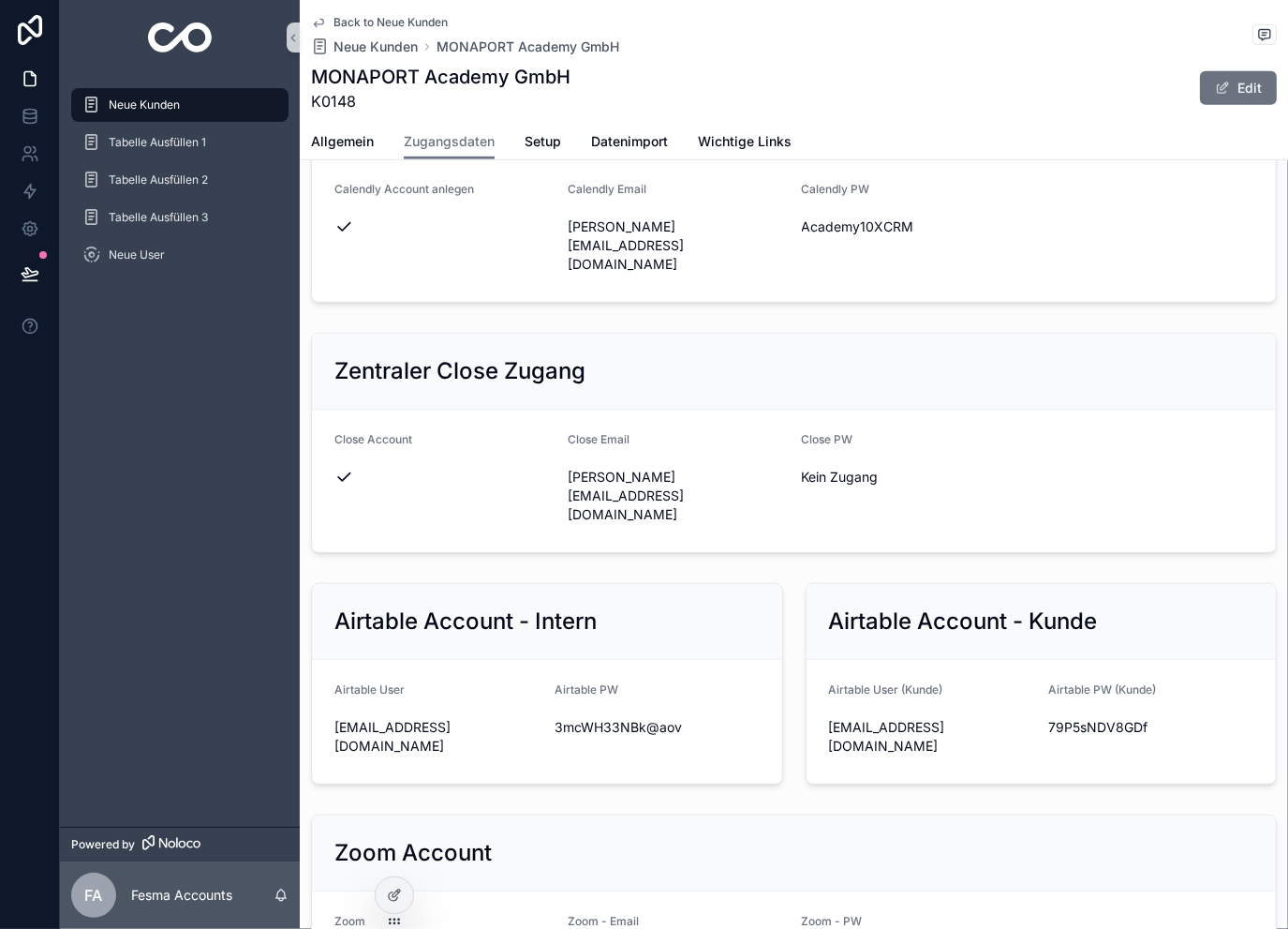
scroll to position [812, 0]
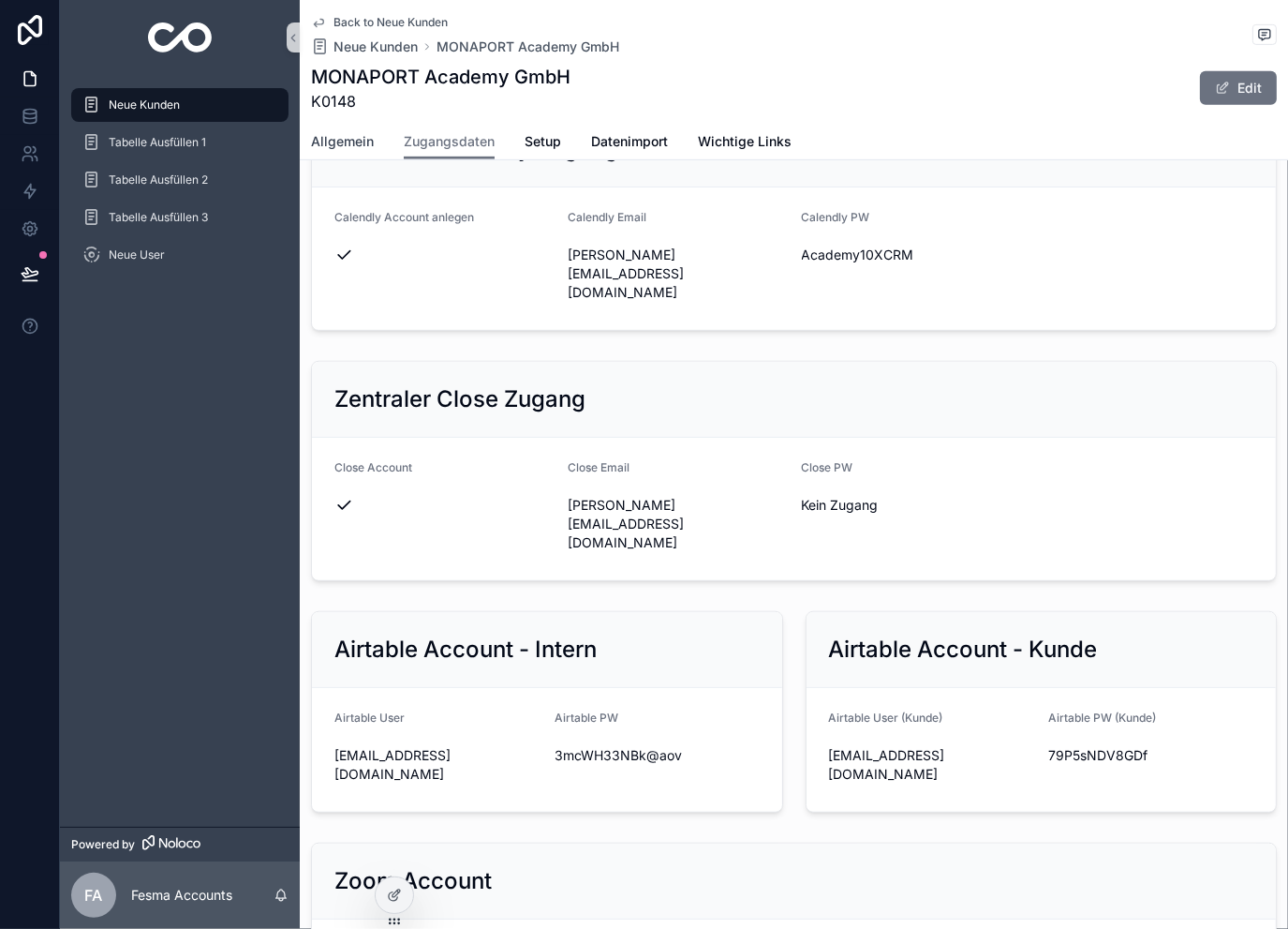
drag, startPoint x: 323, startPoint y: 139, endPoint x: 934, endPoint y: 558, distance: 740.9
click at [324, 140] on span "Allgemein" at bounding box center [343, 142] width 63 height 19
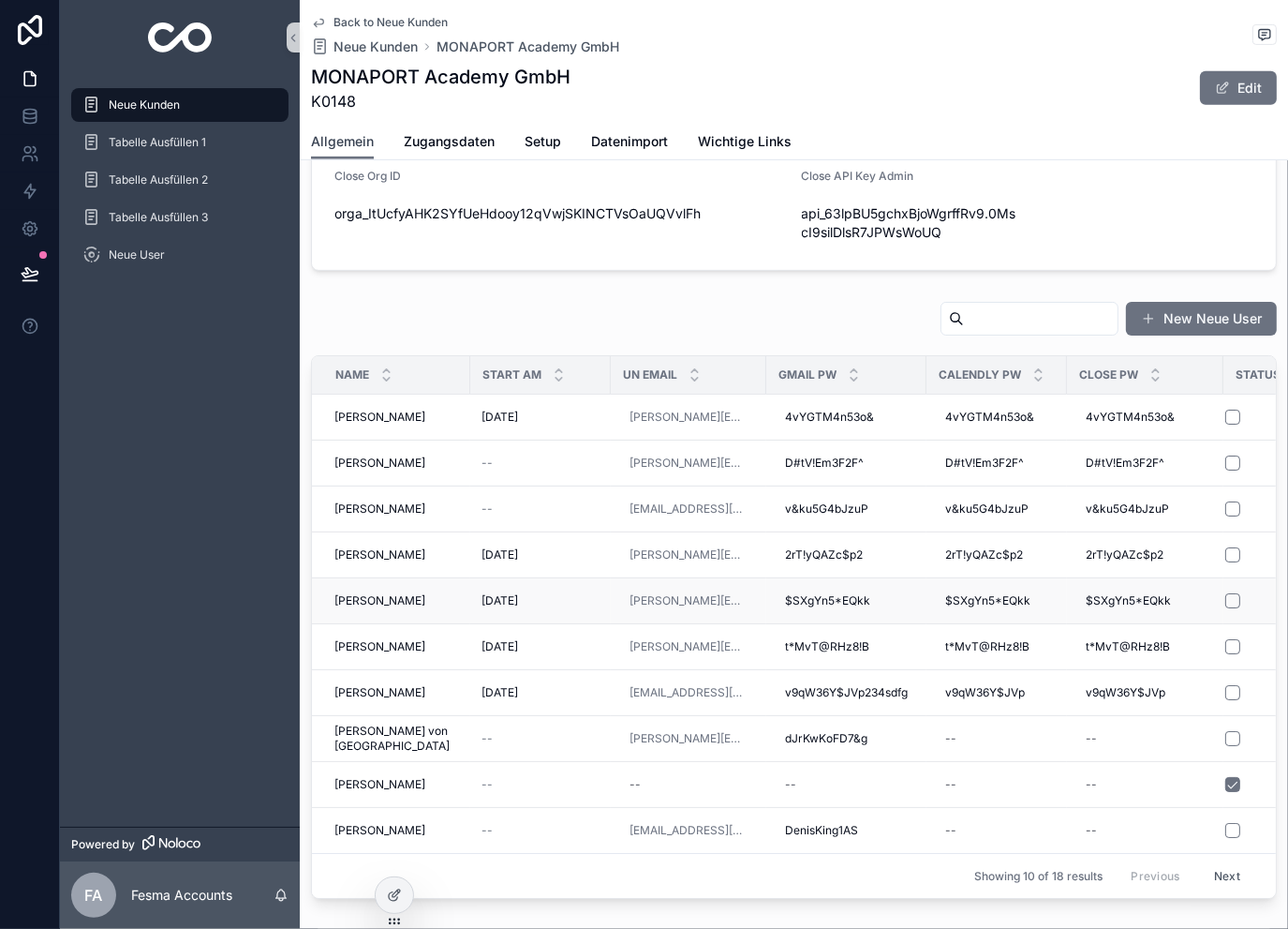
scroll to position [874, 0]
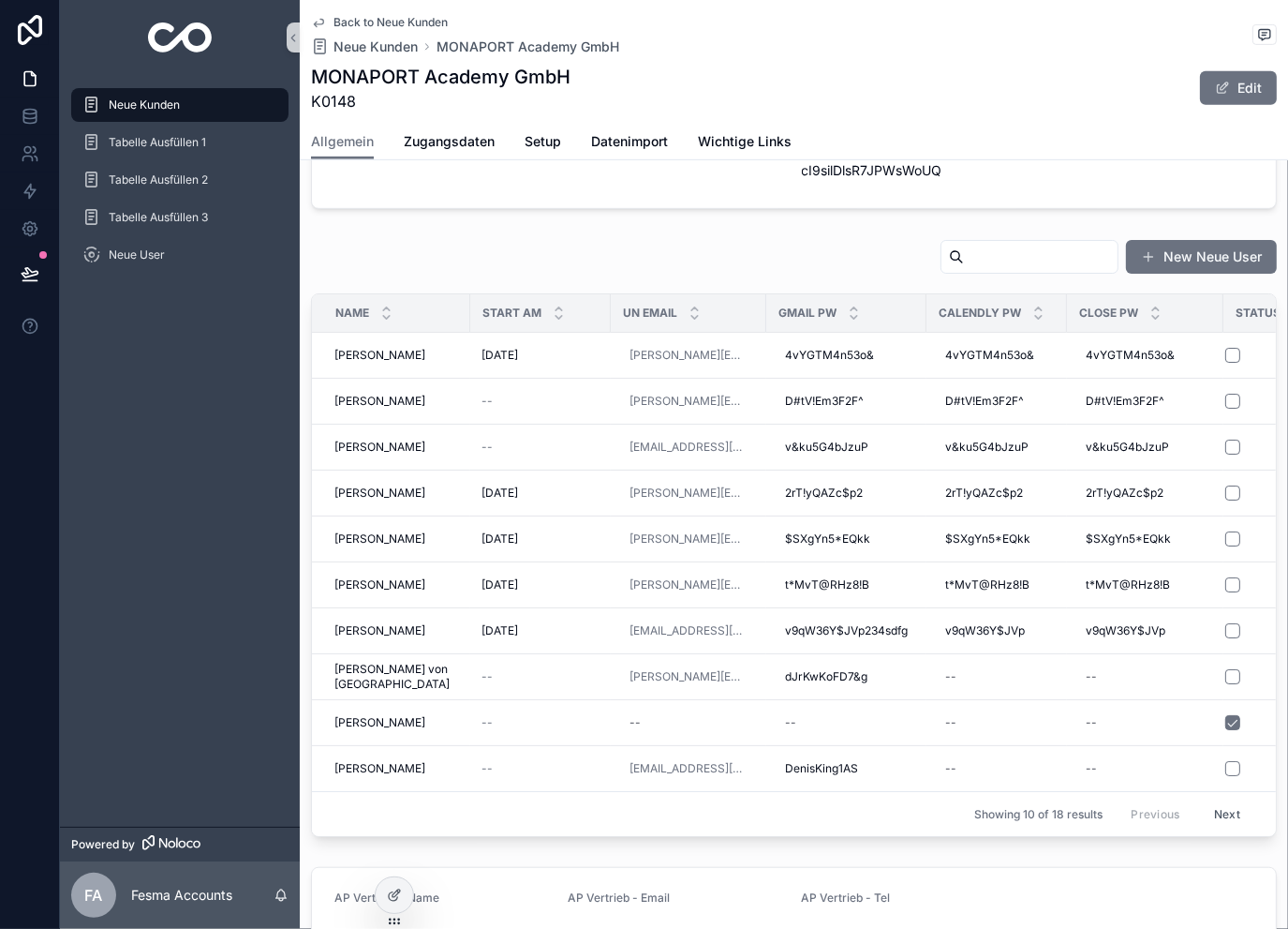
click at [1215, 806] on button "Next" at bounding box center [1227, 814] width 53 height 29
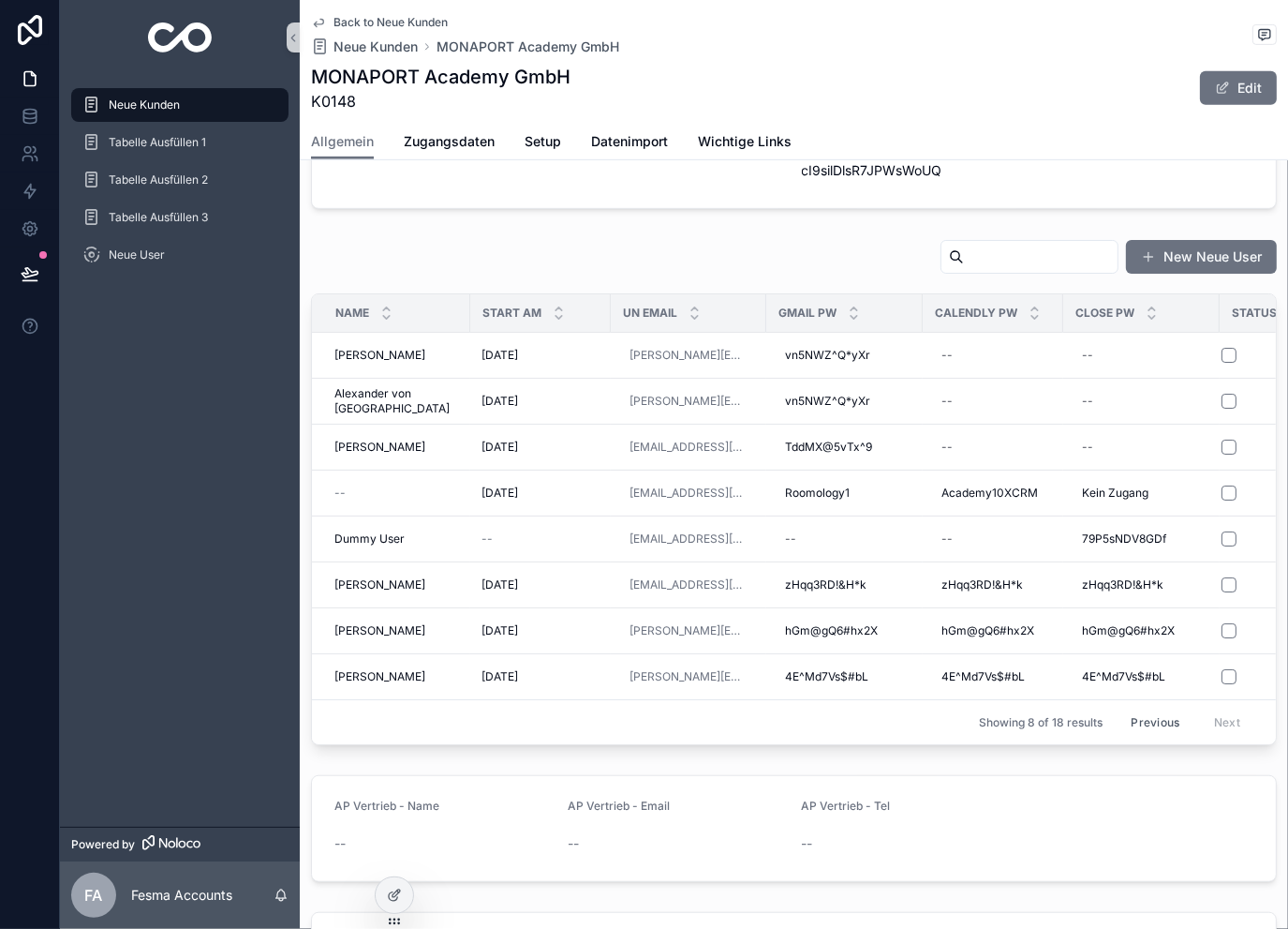
click at [1124, 719] on button "Previous" at bounding box center [1155, 722] width 75 height 29
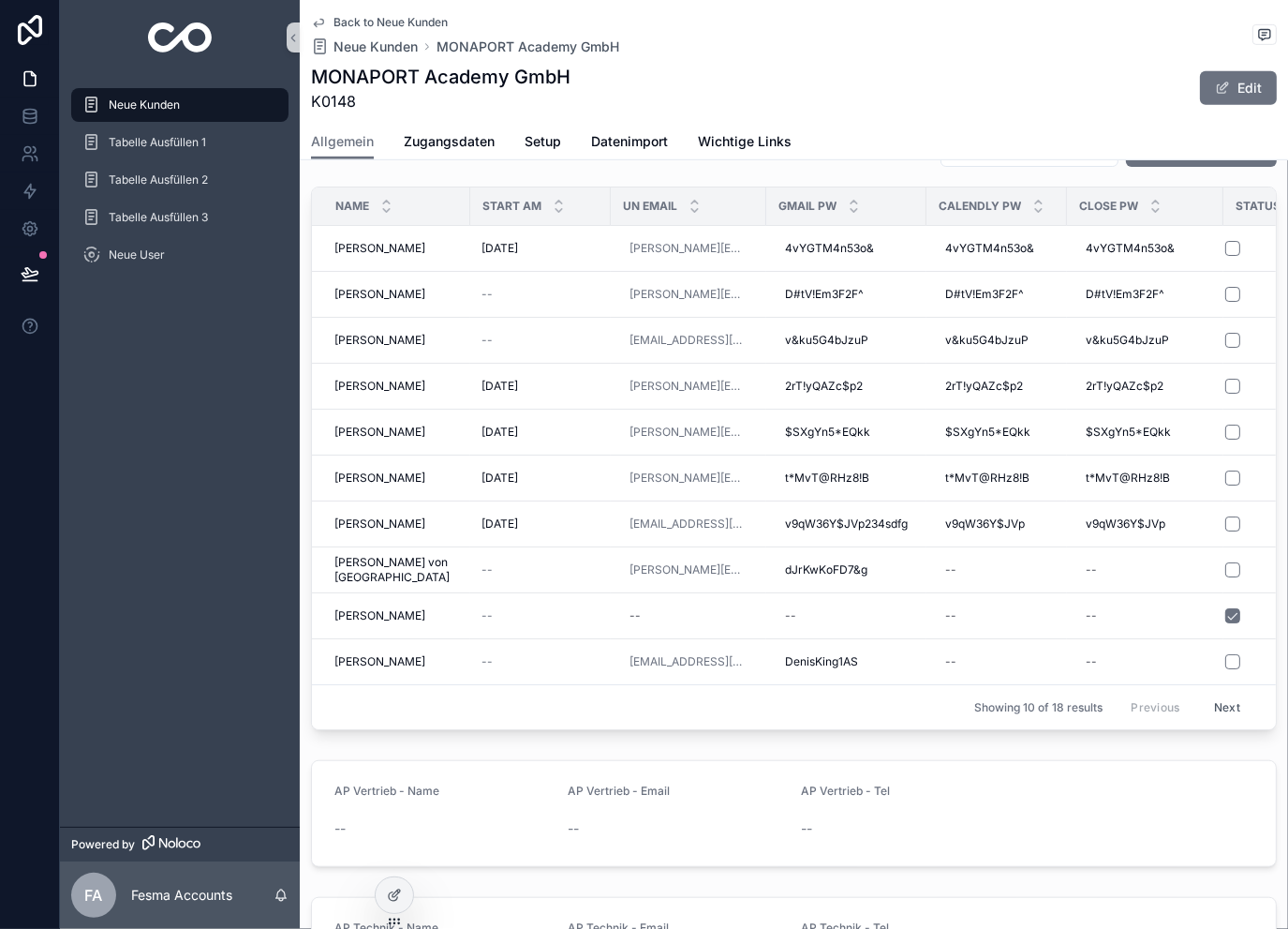
scroll to position [891, 0]
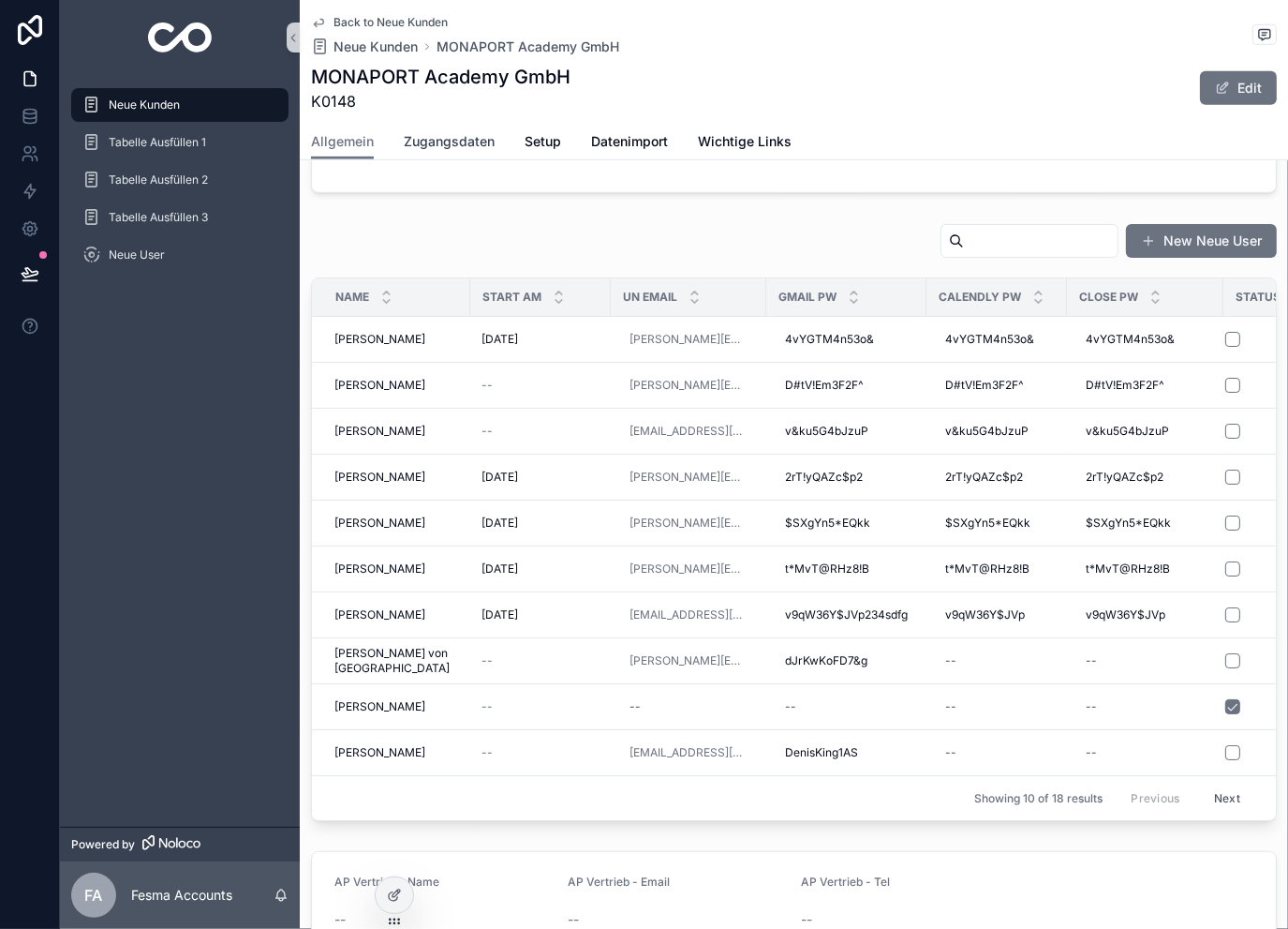
click at [425, 130] on link "Zugangsdaten" at bounding box center [448, 143] width 91 height 37
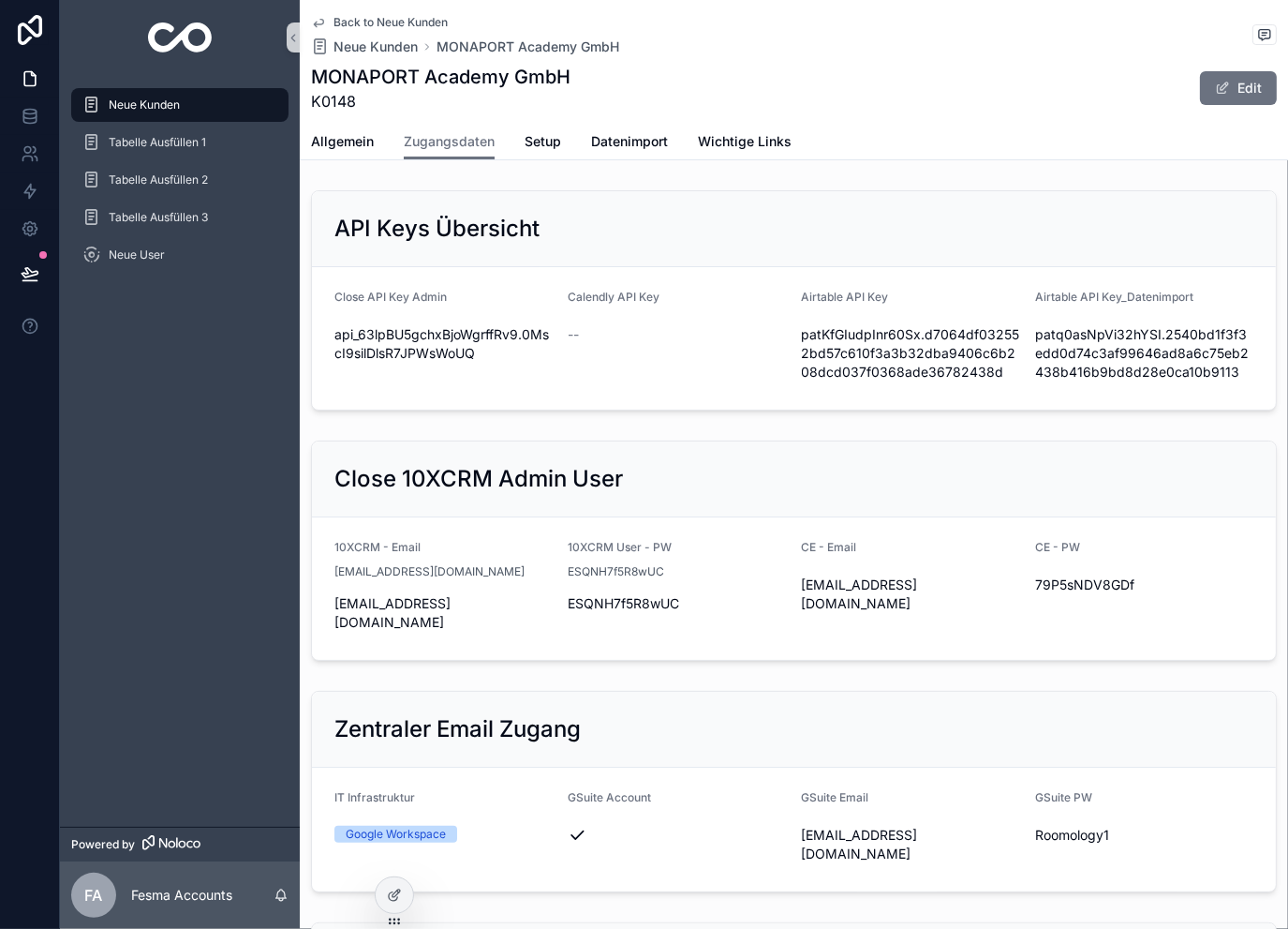
drag, startPoint x: 1084, startPoint y: 807, endPoint x: 1050, endPoint y: 464, distance: 344.7
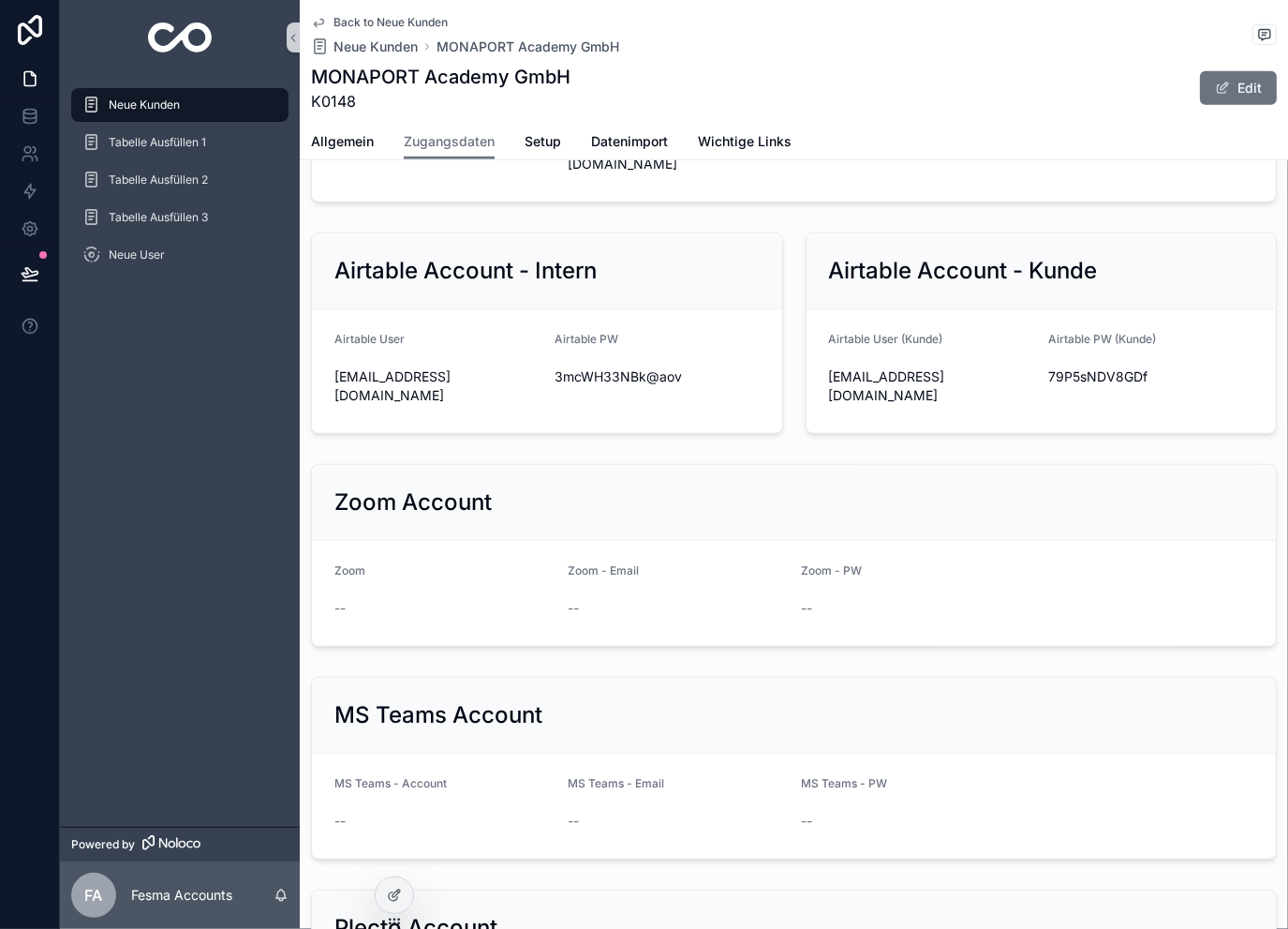
scroll to position [1187, 0]
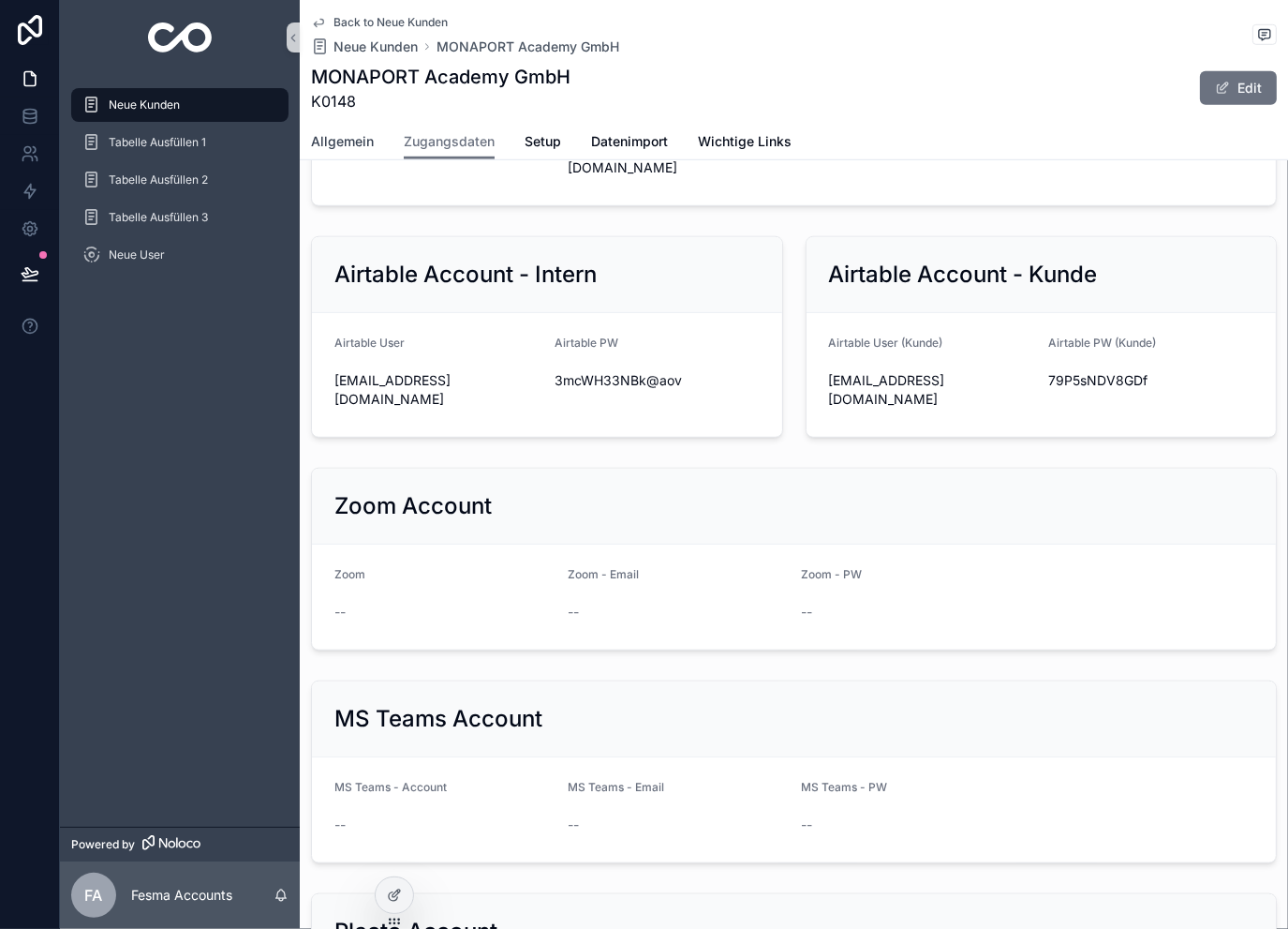
click at [356, 151] on link "Allgemein" at bounding box center [343, 143] width 63 height 37
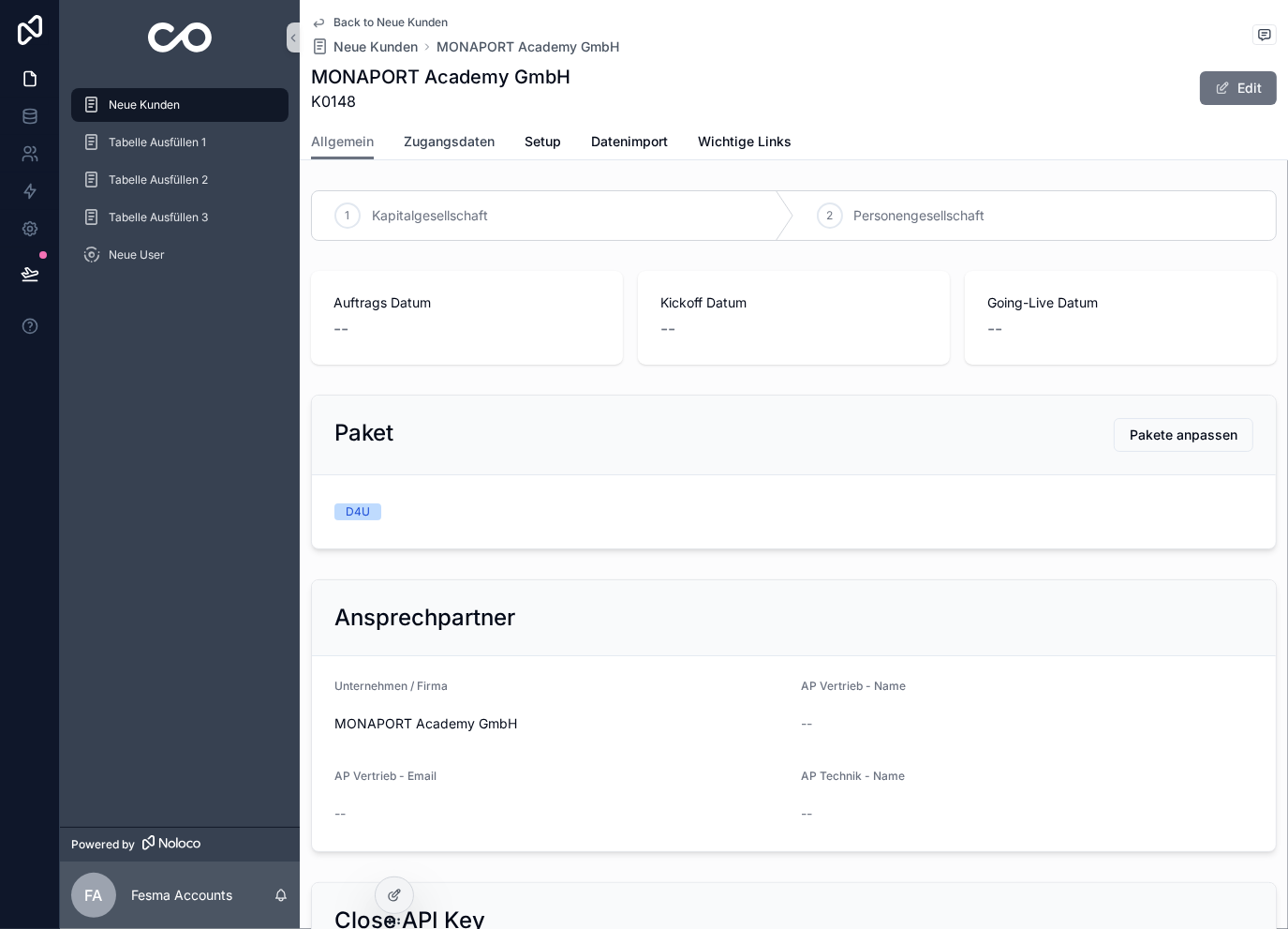
click at [470, 142] on span "Zugangsdaten" at bounding box center [448, 142] width 91 height 19
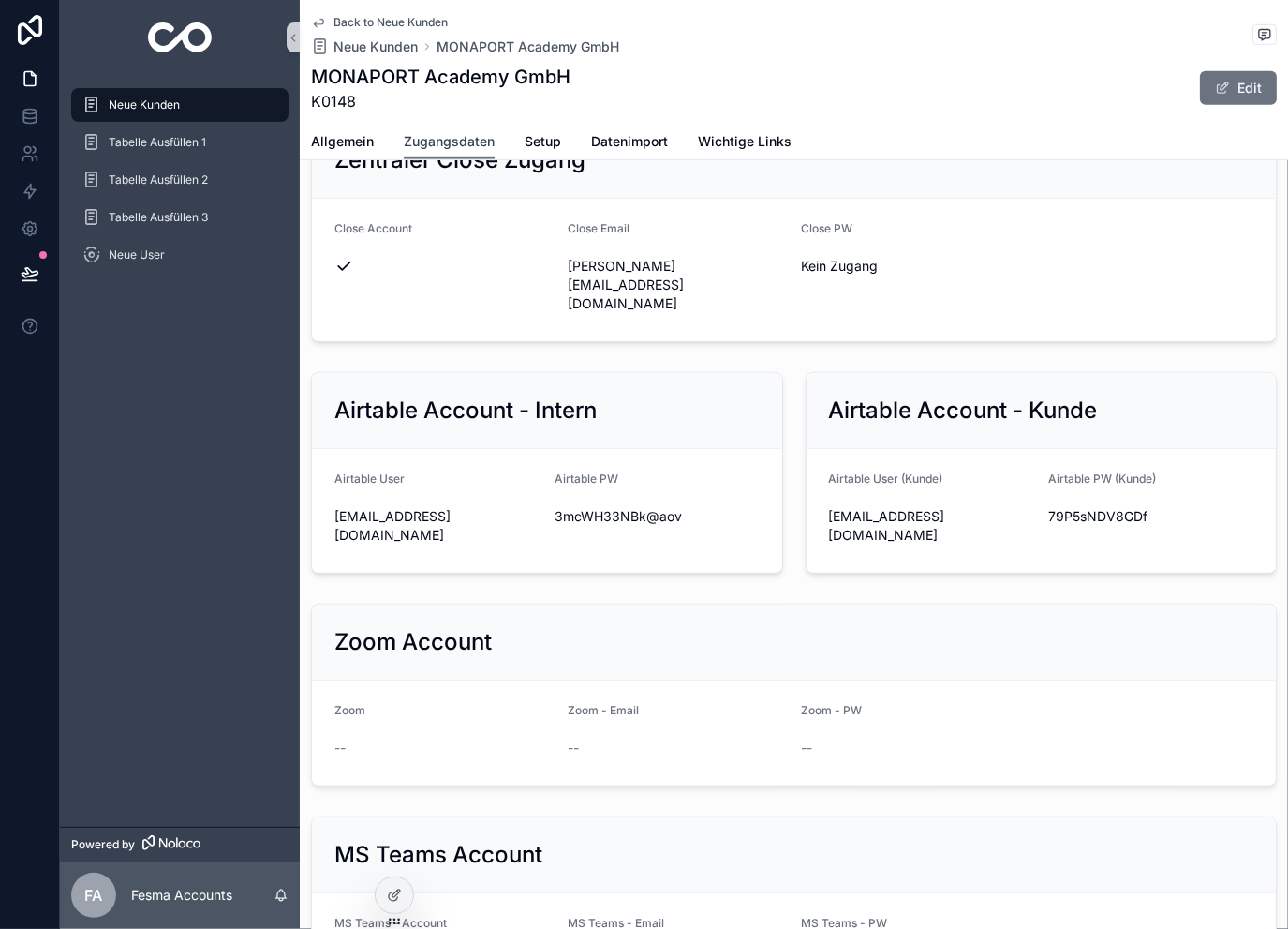
scroll to position [1062, 0]
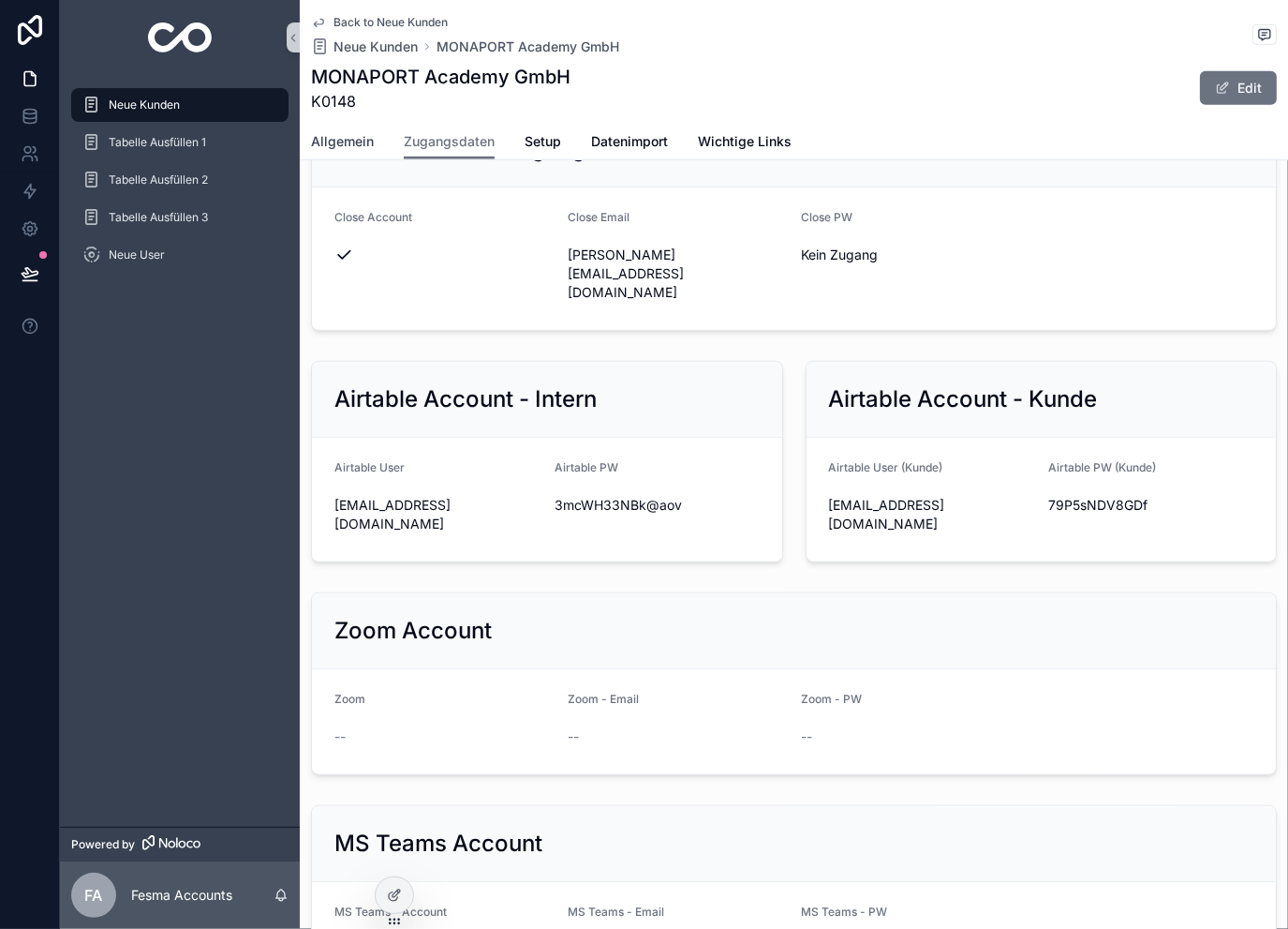
click at [349, 145] on span "Allgemein" at bounding box center [343, 142] width 63 height 19
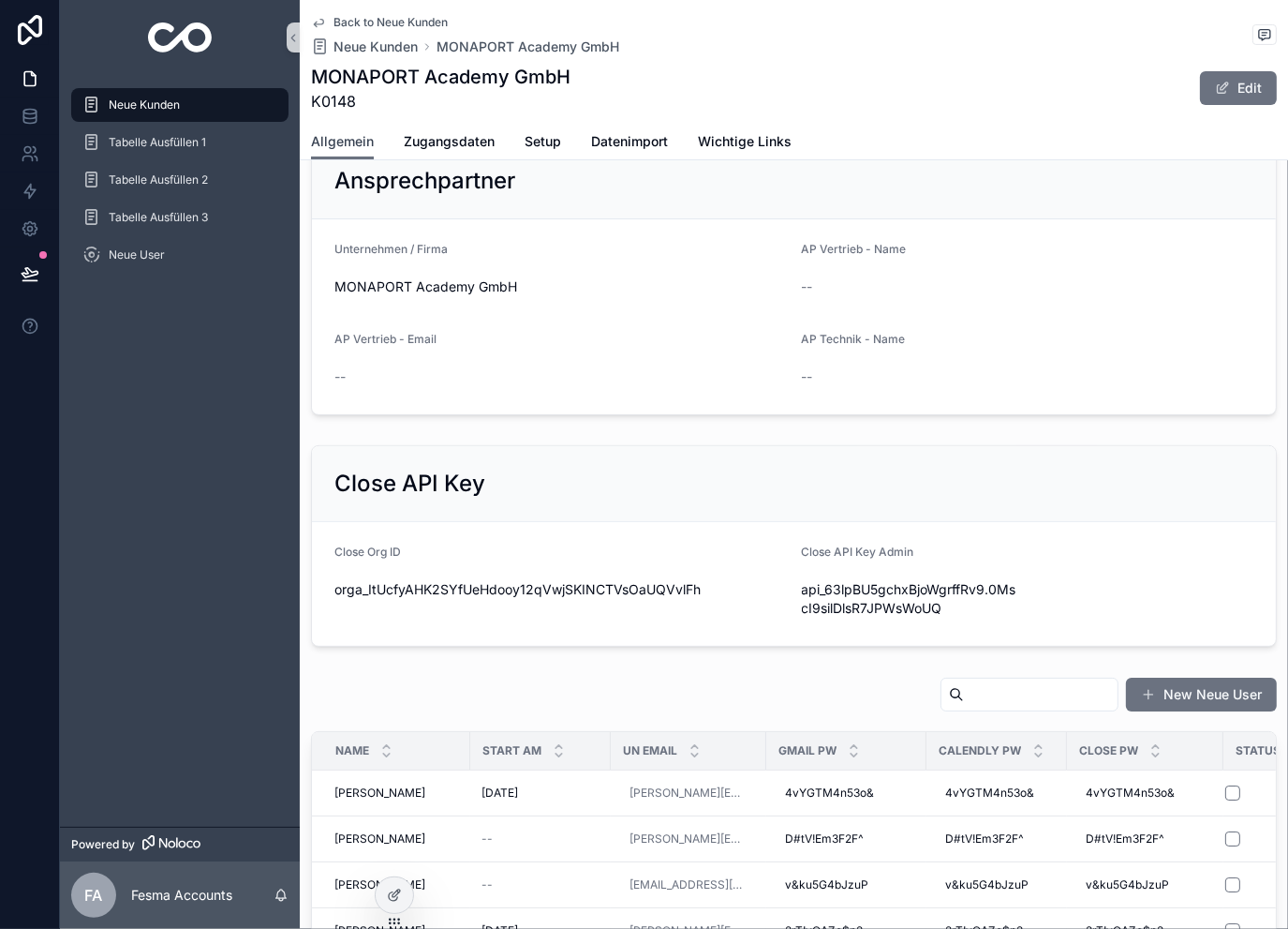
scroll to position [624, 0]
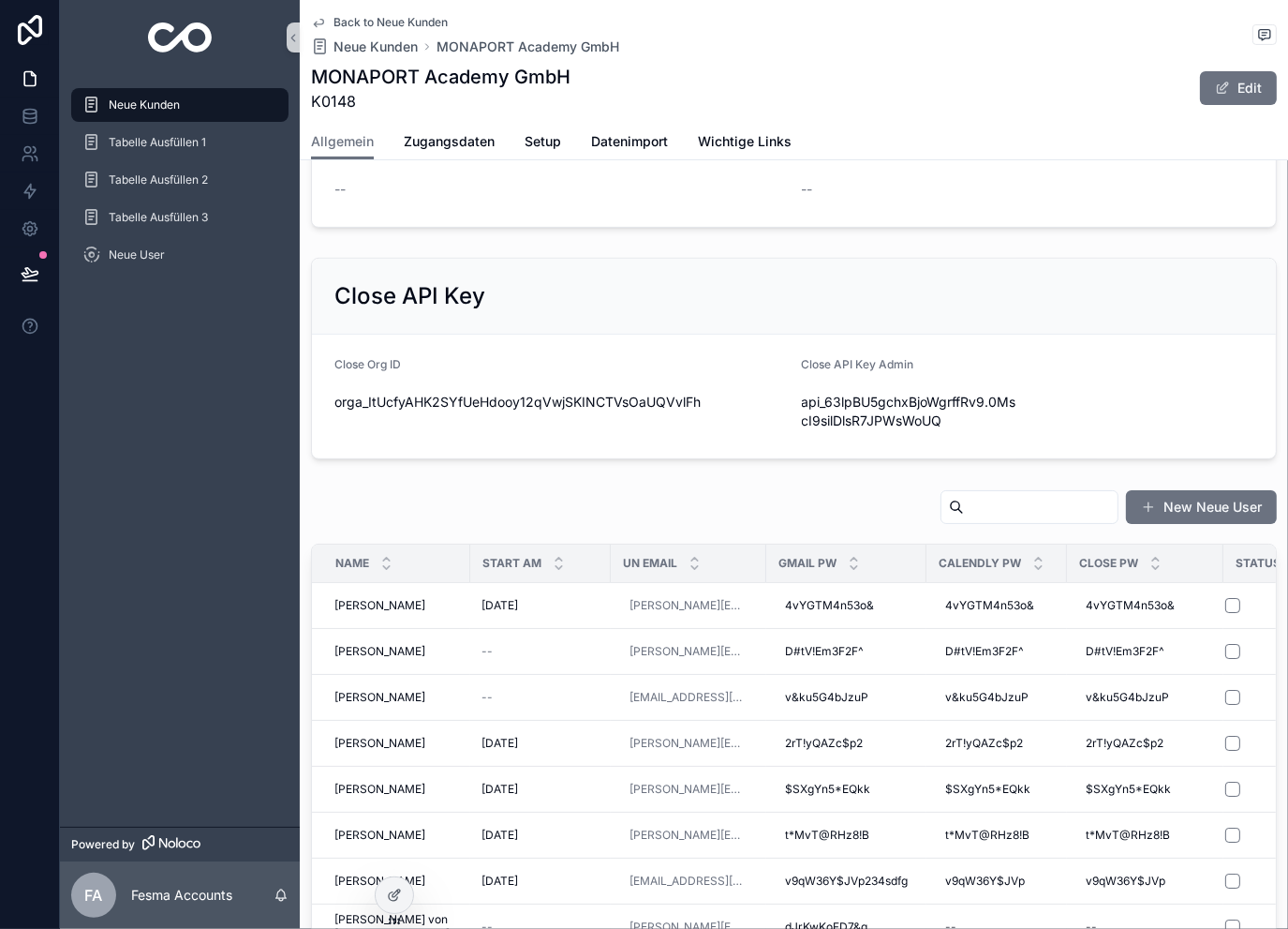
click at [973, 502] on input "scrollable content" at bounding box center [1041, 506] width 153 height 26
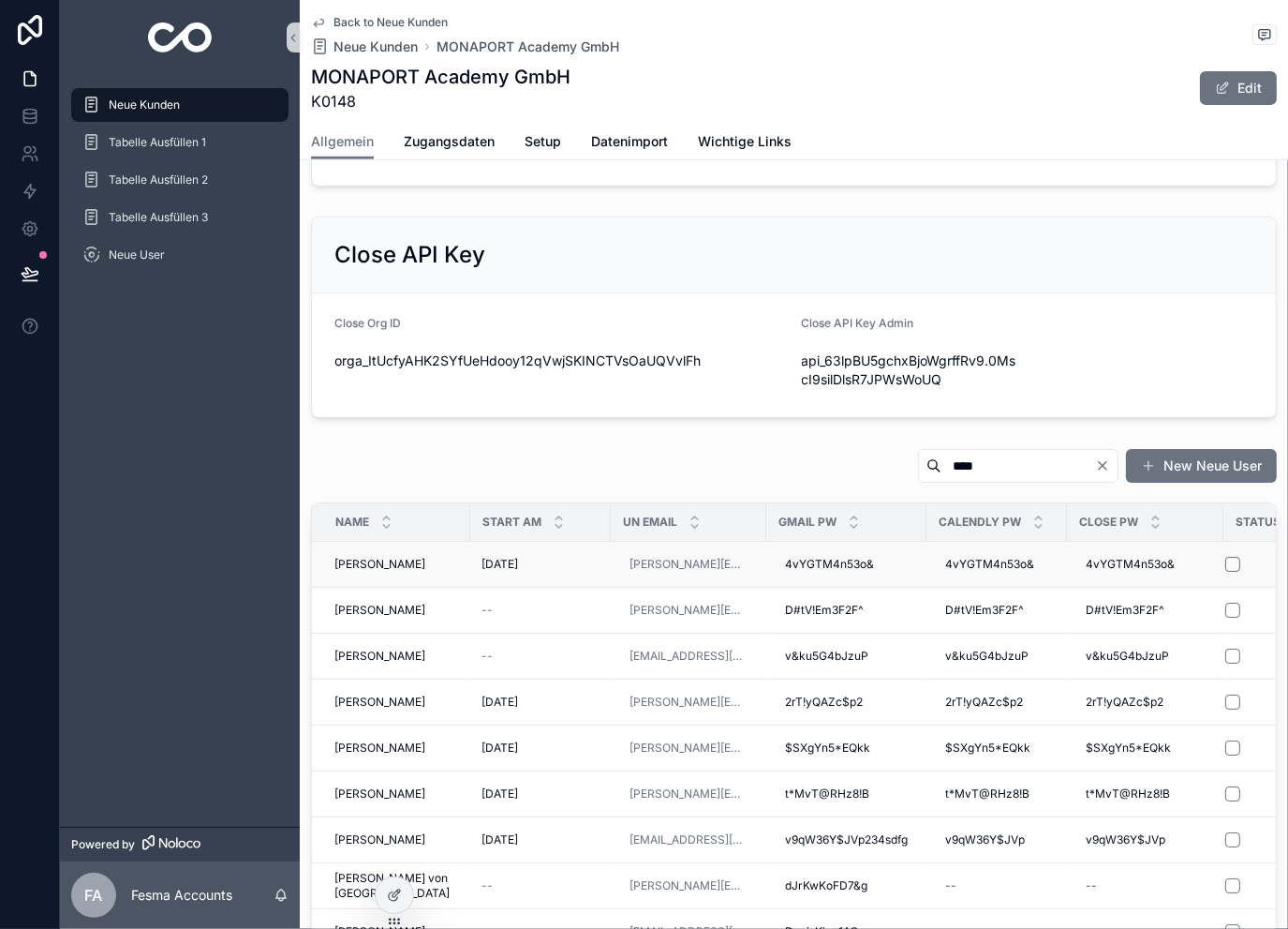
scroll to position [687, 0]
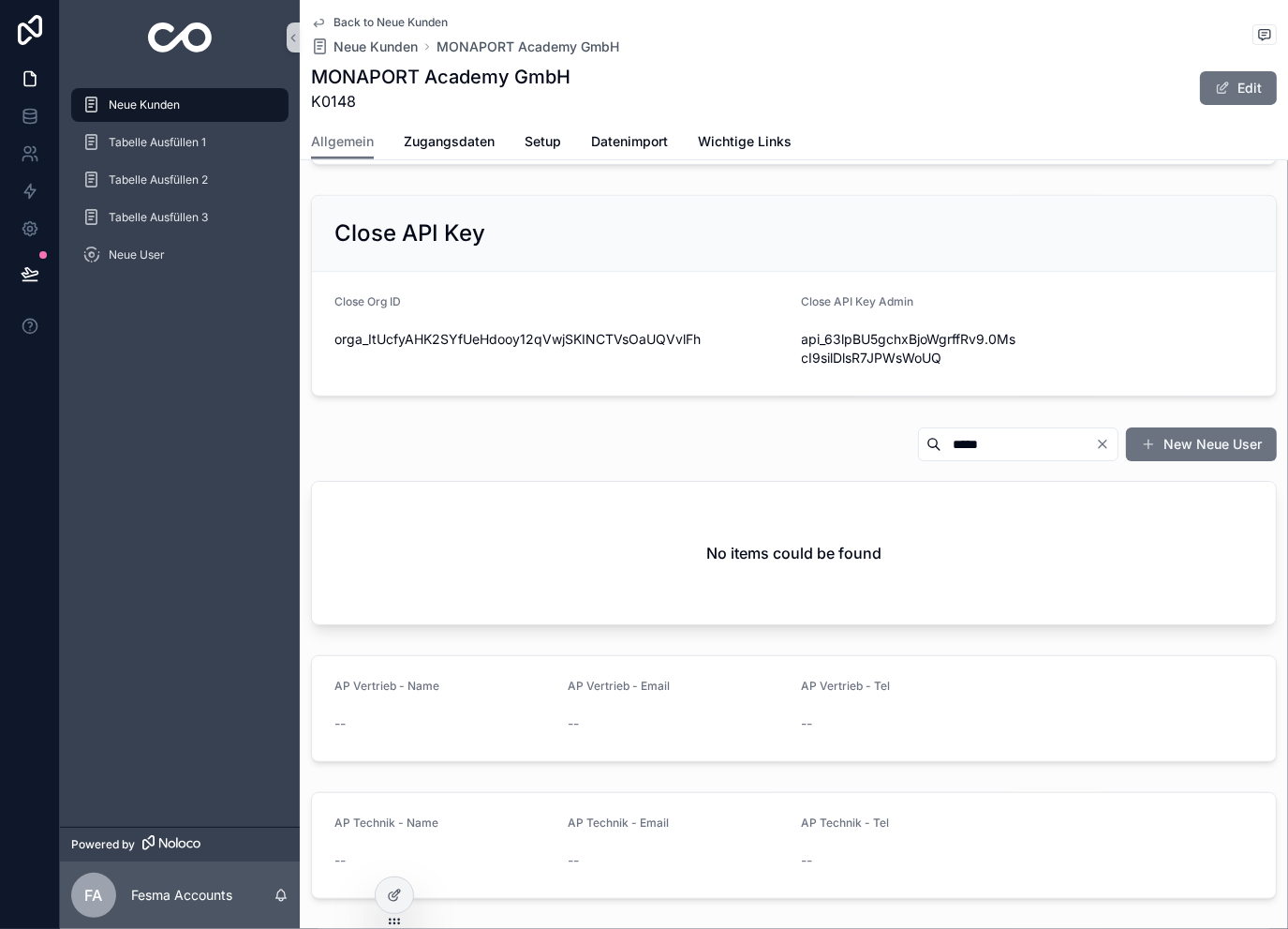
type input "****"
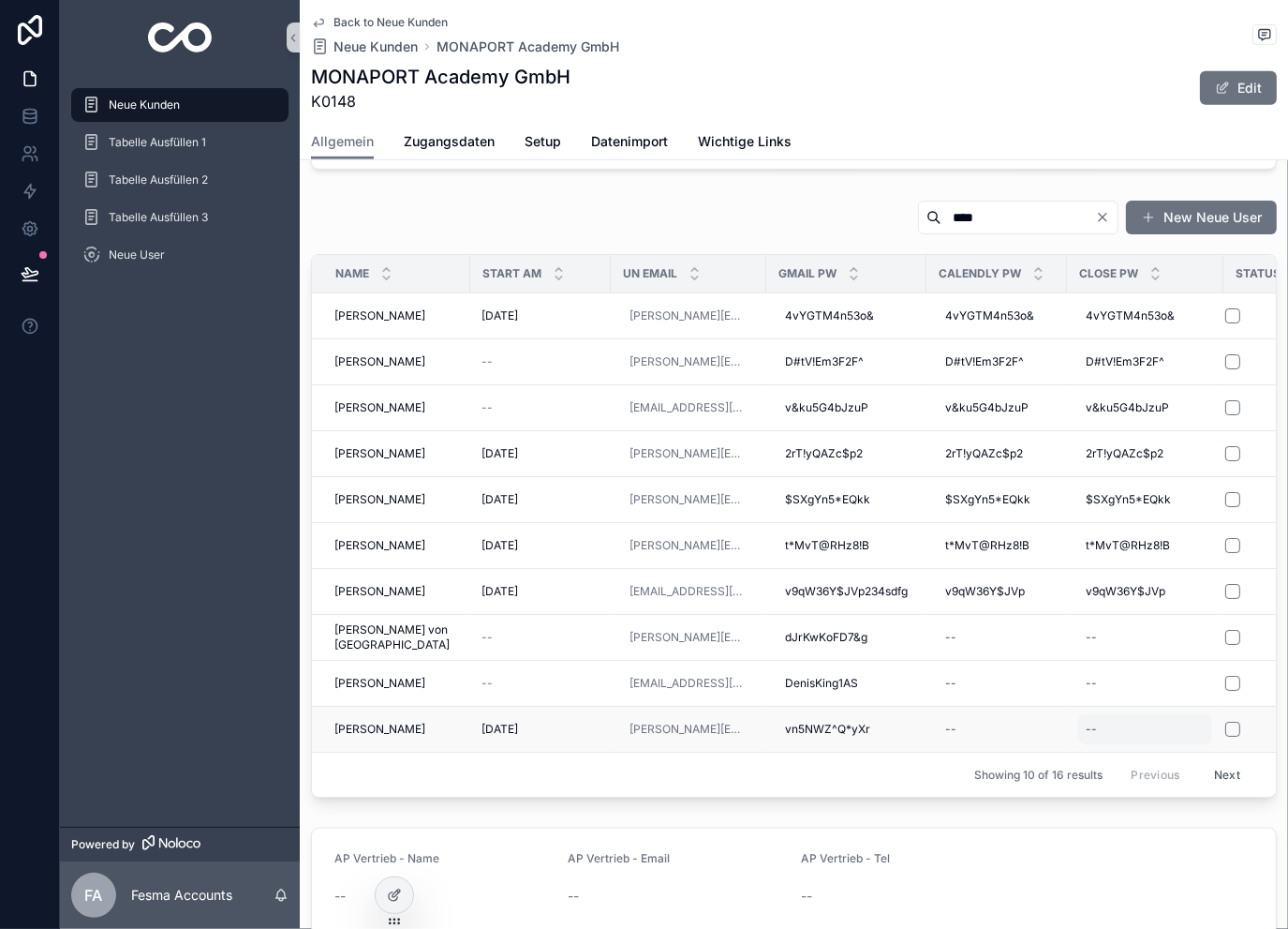
scroll to position [999, 0]
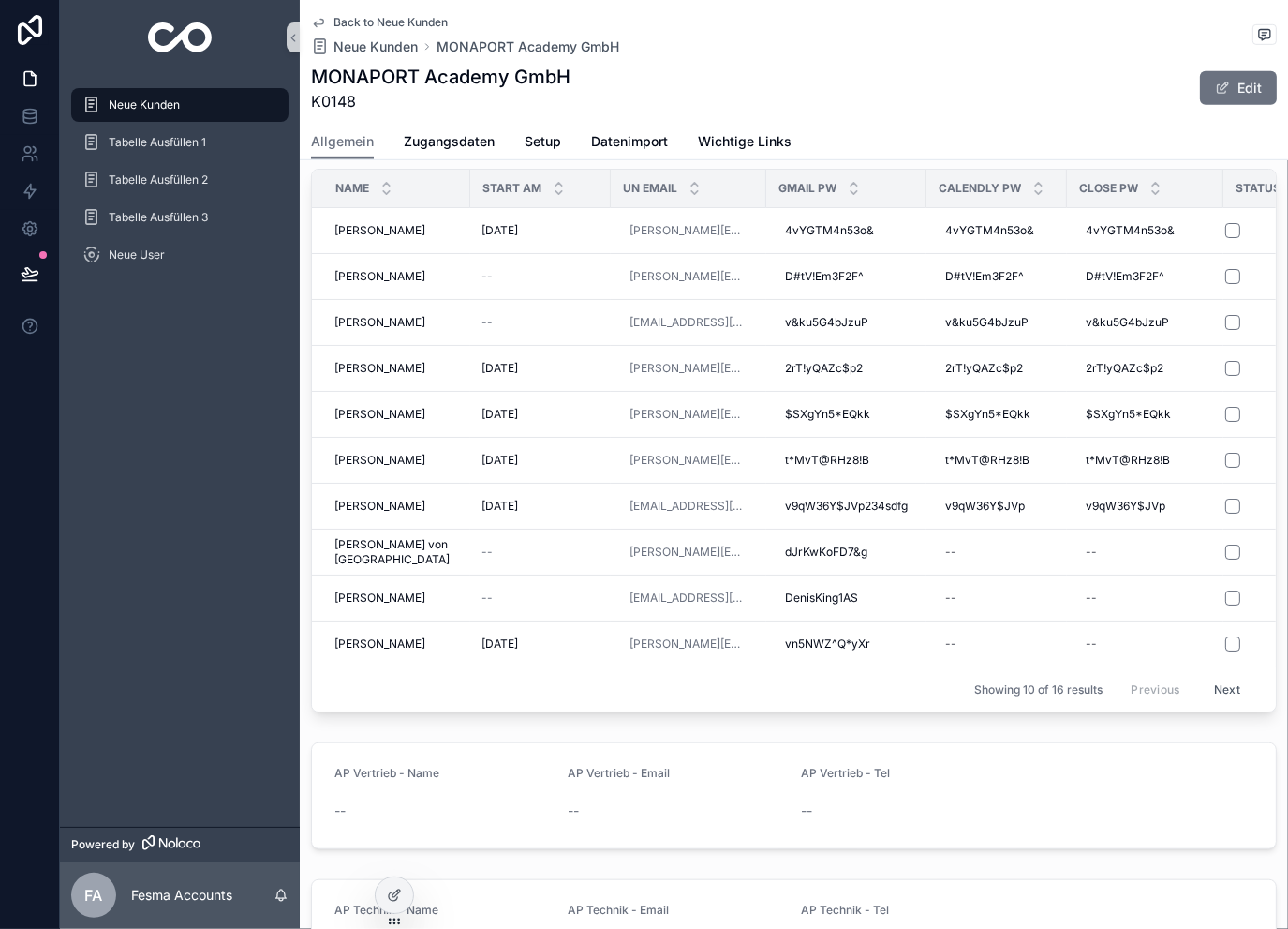
click at [1212, 675] on button "Next" at bounding box center [1227, 689] width 53 height 29
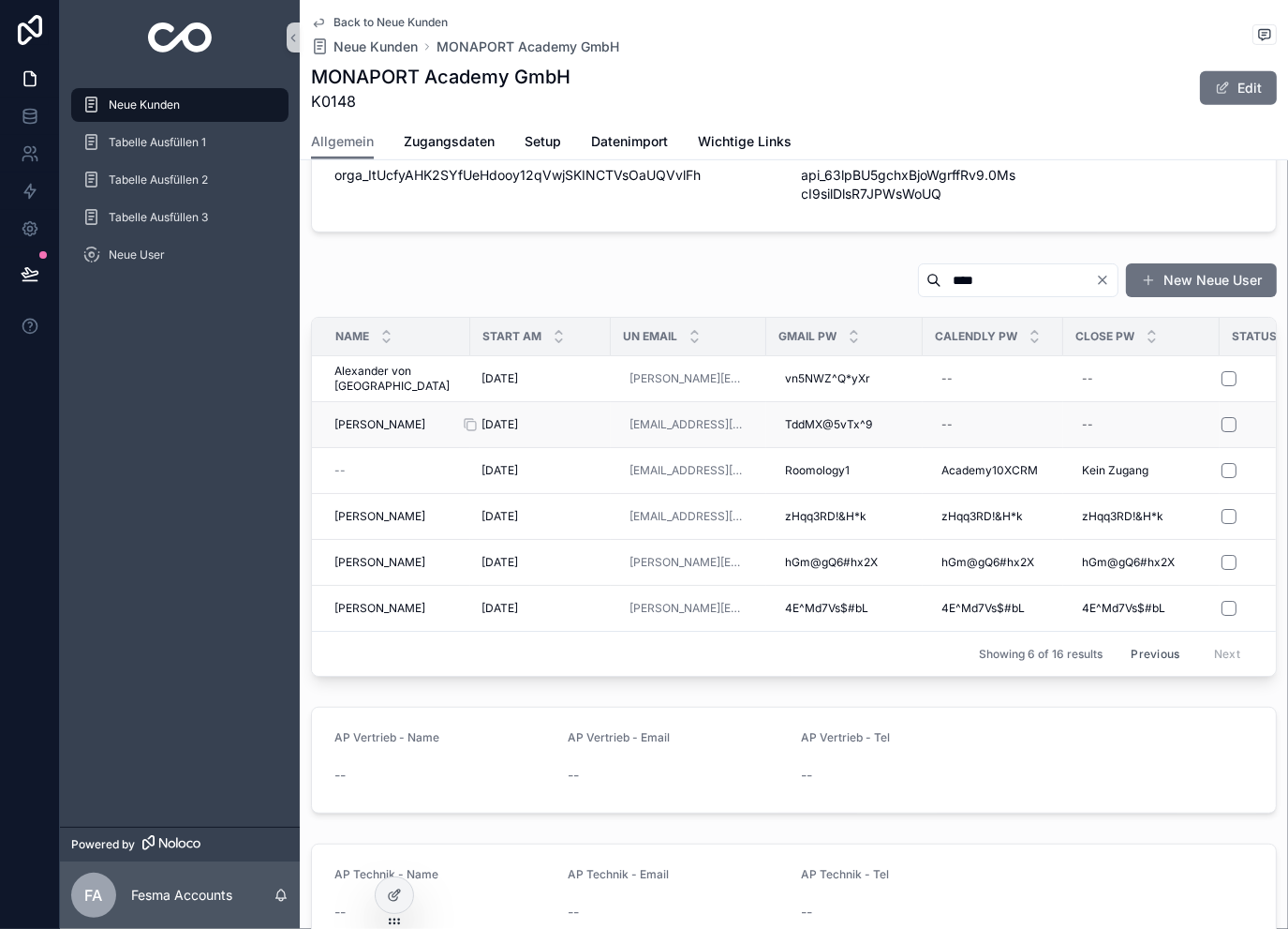
scroll to position [812, 0]
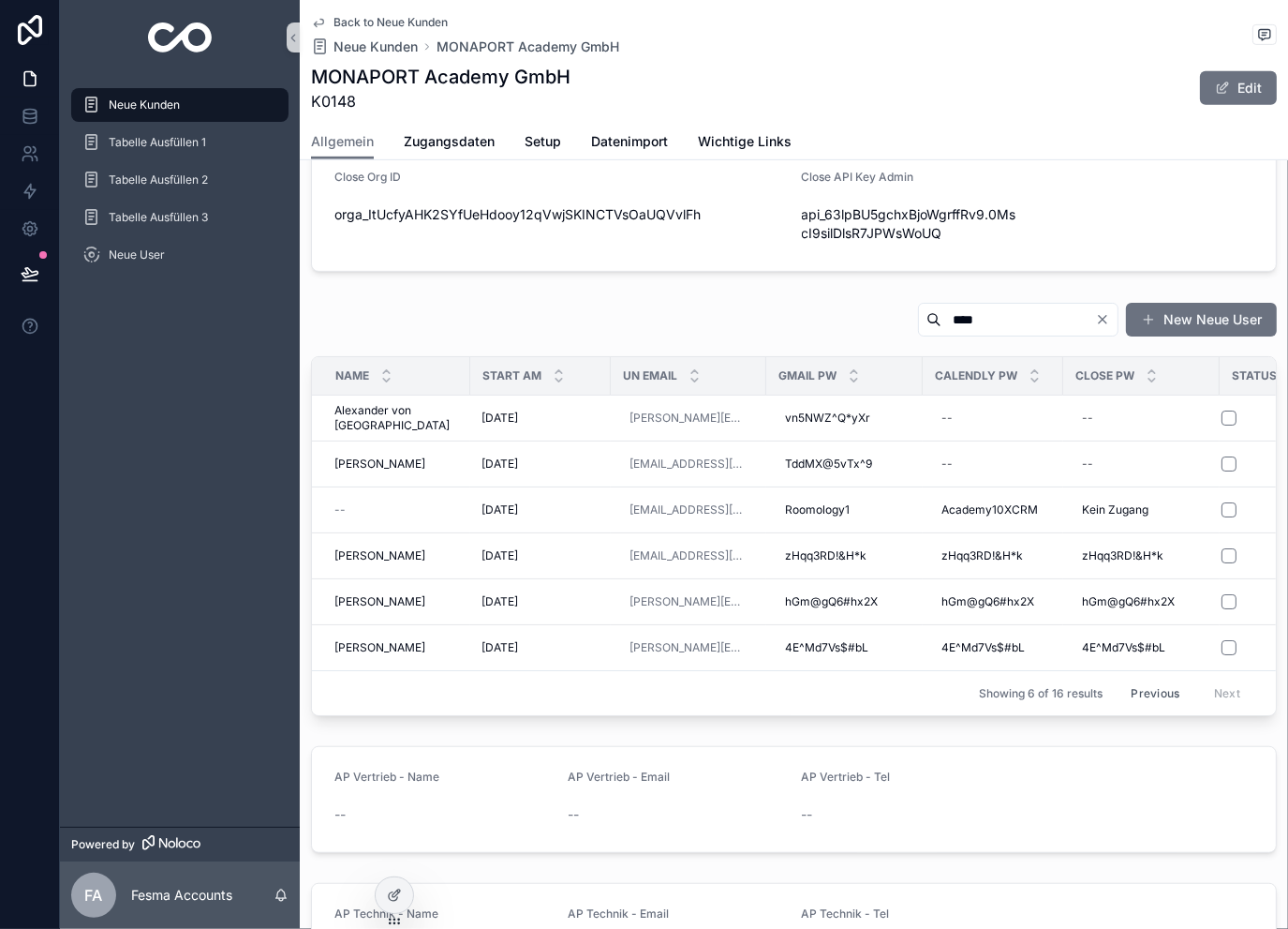
click at [1130, 689] on button "Previous" at bounding box center [1155, 693] width 75 height 29
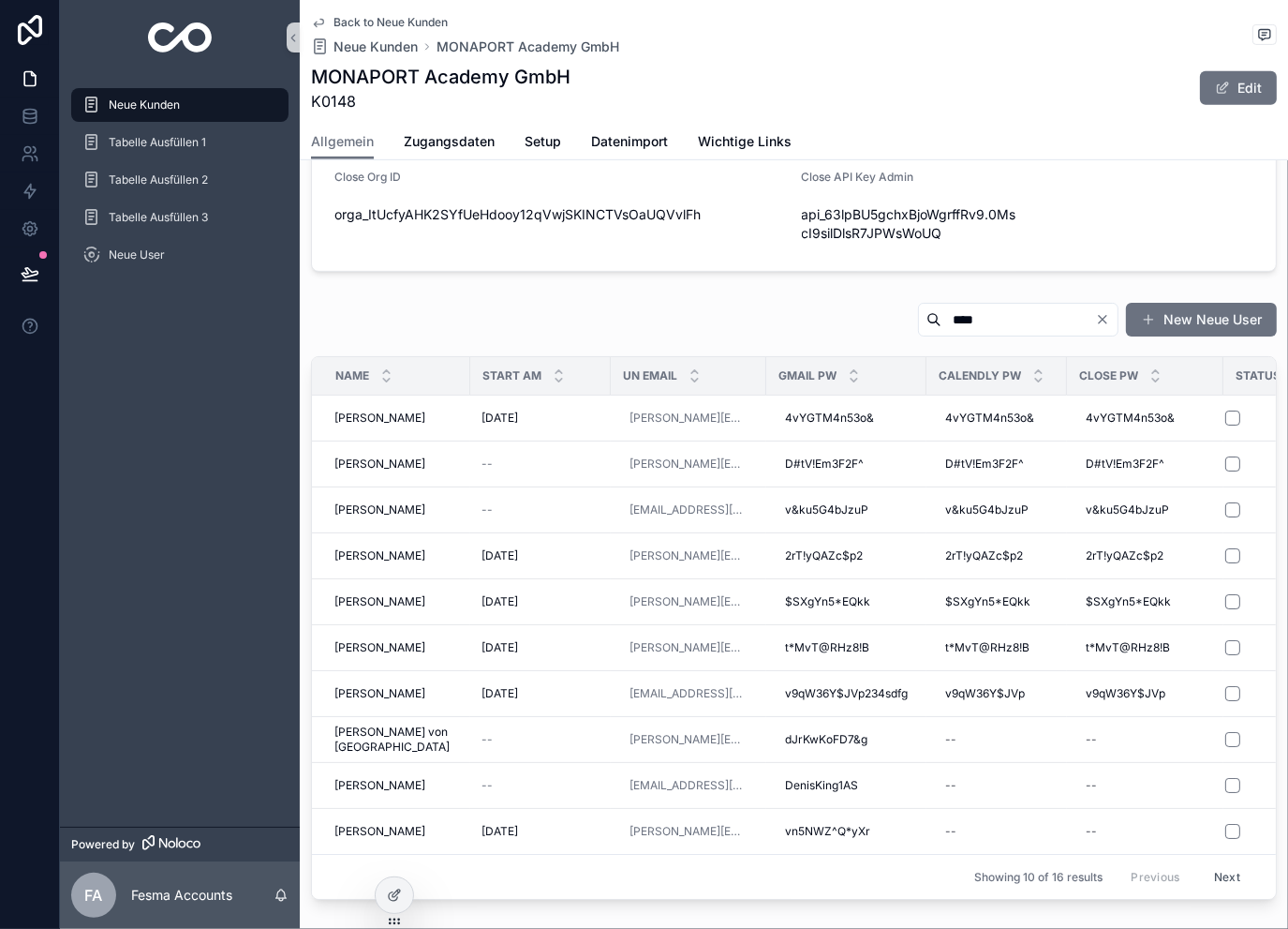
click at [1099, 315] on icon "Clear" at bounding box center [1103, 319] width 8 height 8
click at [1225, 871] on button "Next" at bounding box center [1227, 876] width 53 height 29
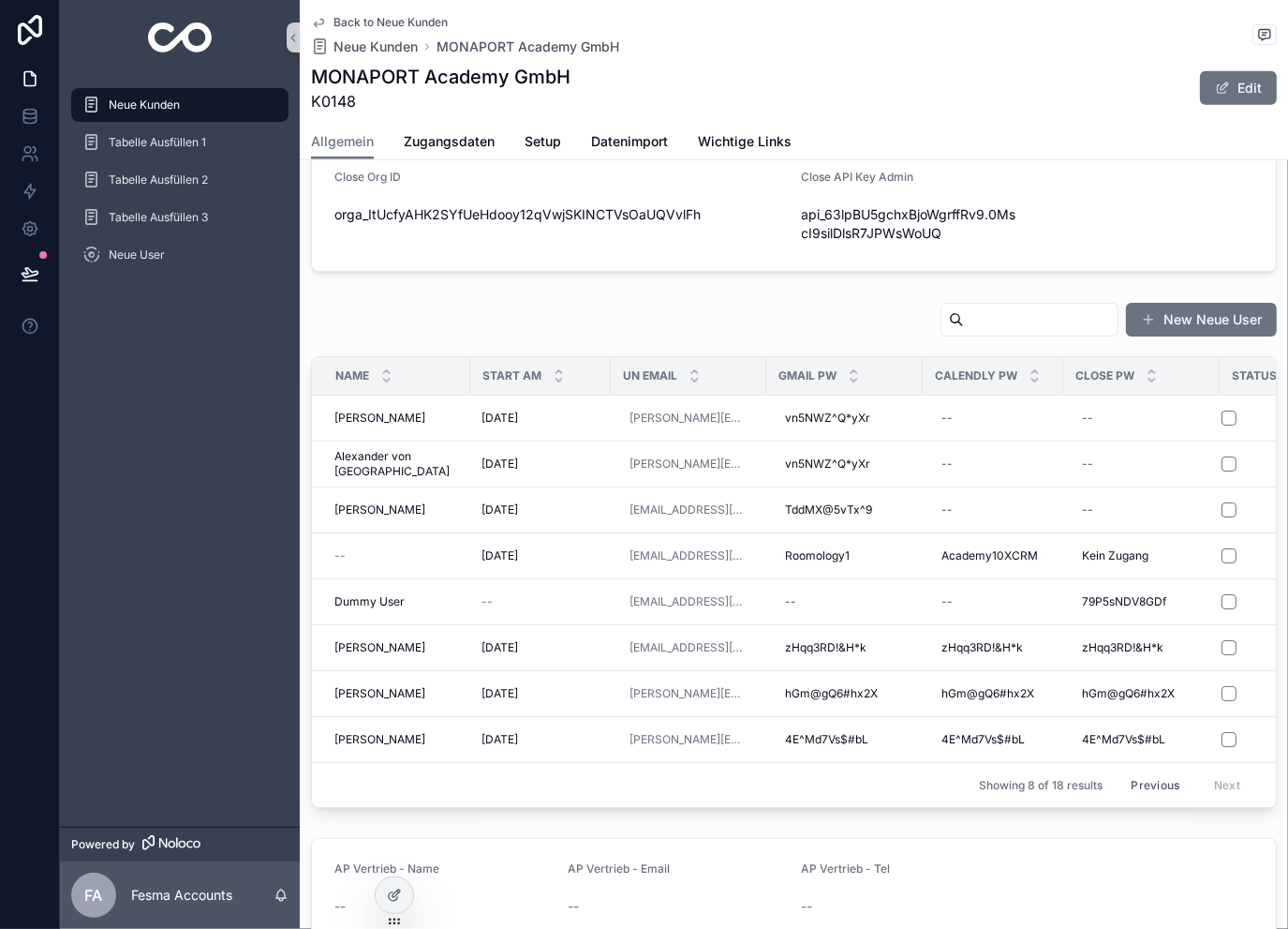
click at [377, 23] on span "Back to Neue Kunden" at bounding box center [390, 23] width 114 height 15
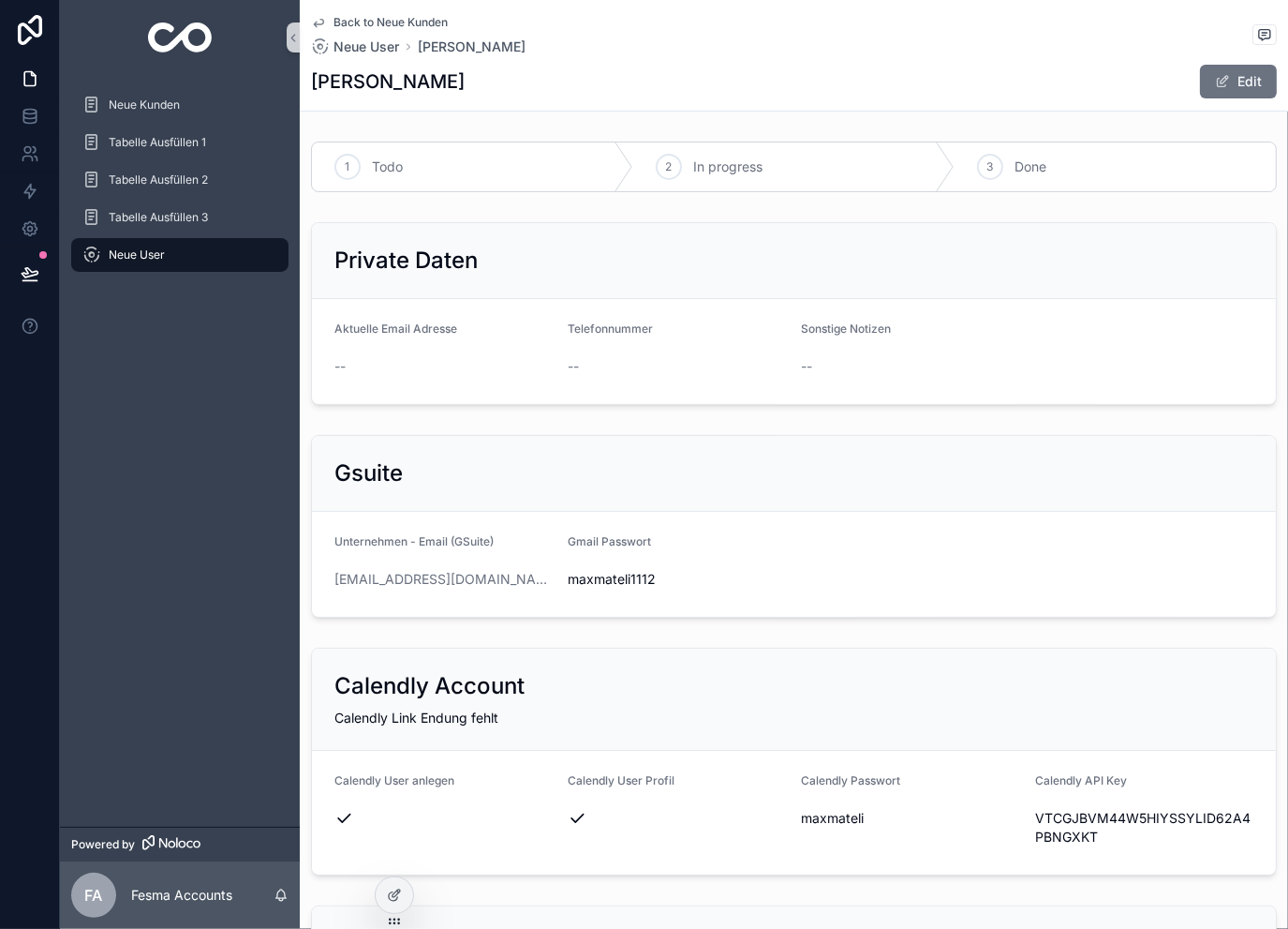
scroll to position [249, 0]
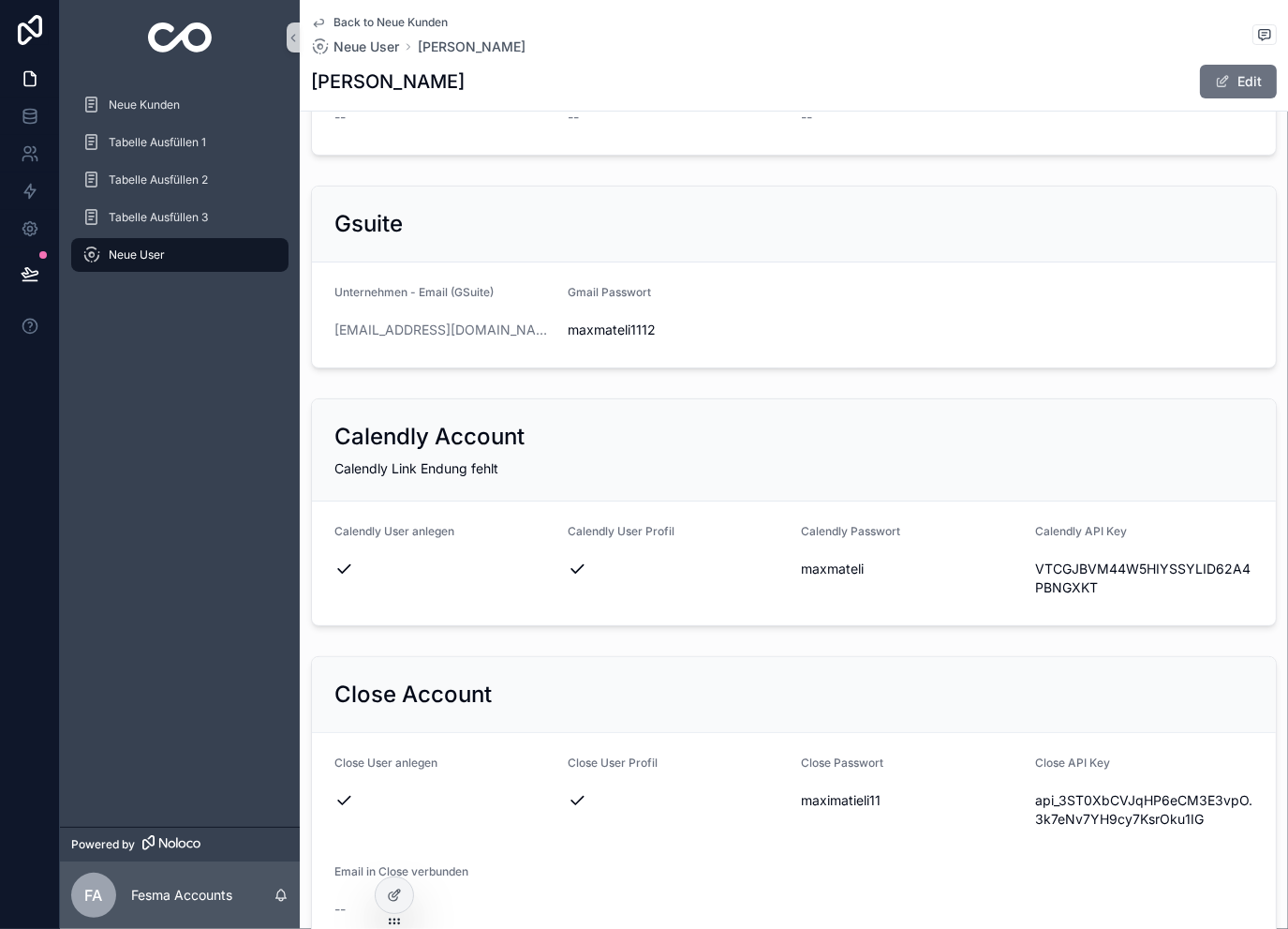
click at [852, 791] on span "maximatieli11" at bounding box center [911, 801] width 218 height 19
copy span "maximatieli11"
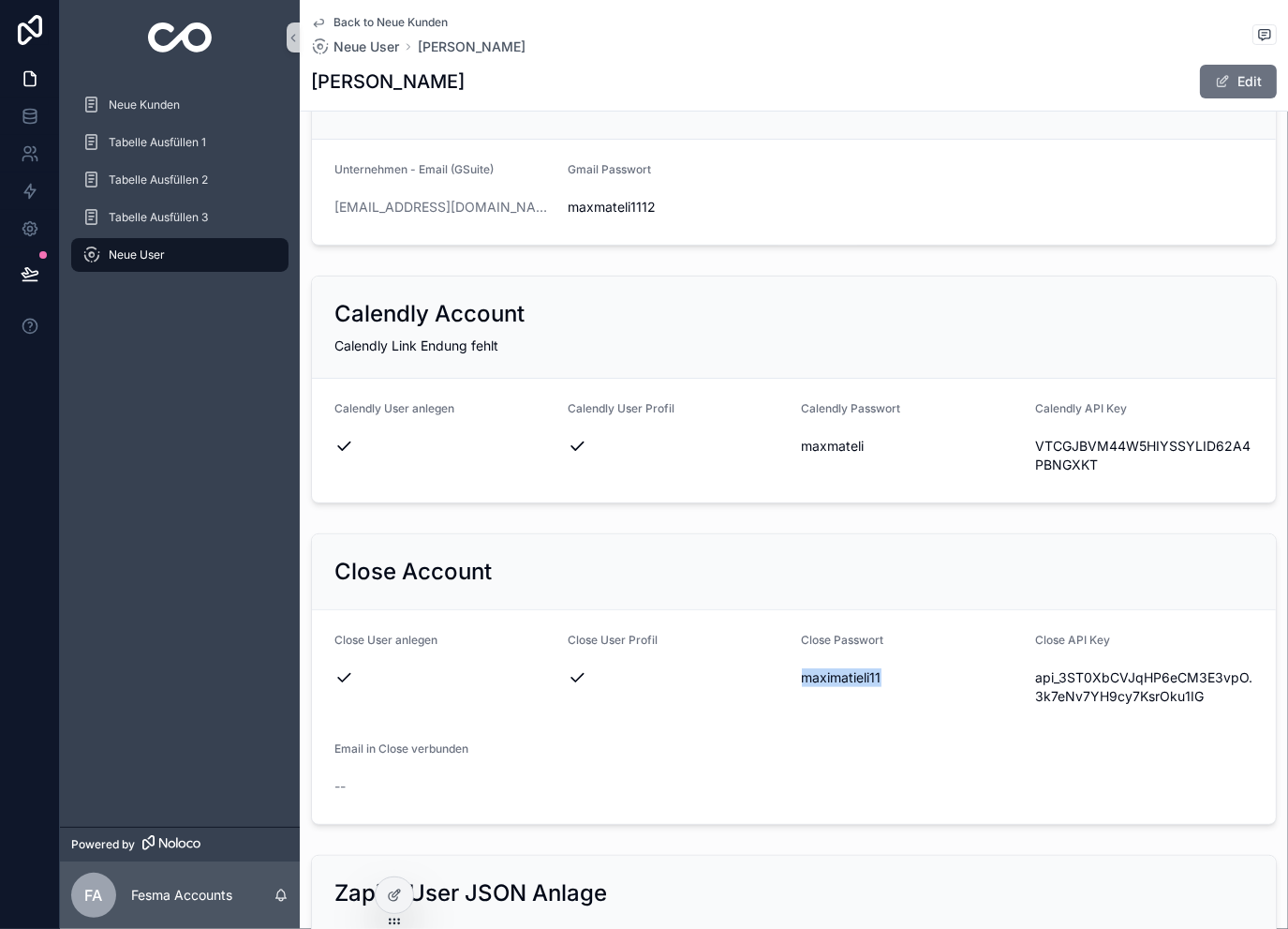
scroll to position [375, 0]
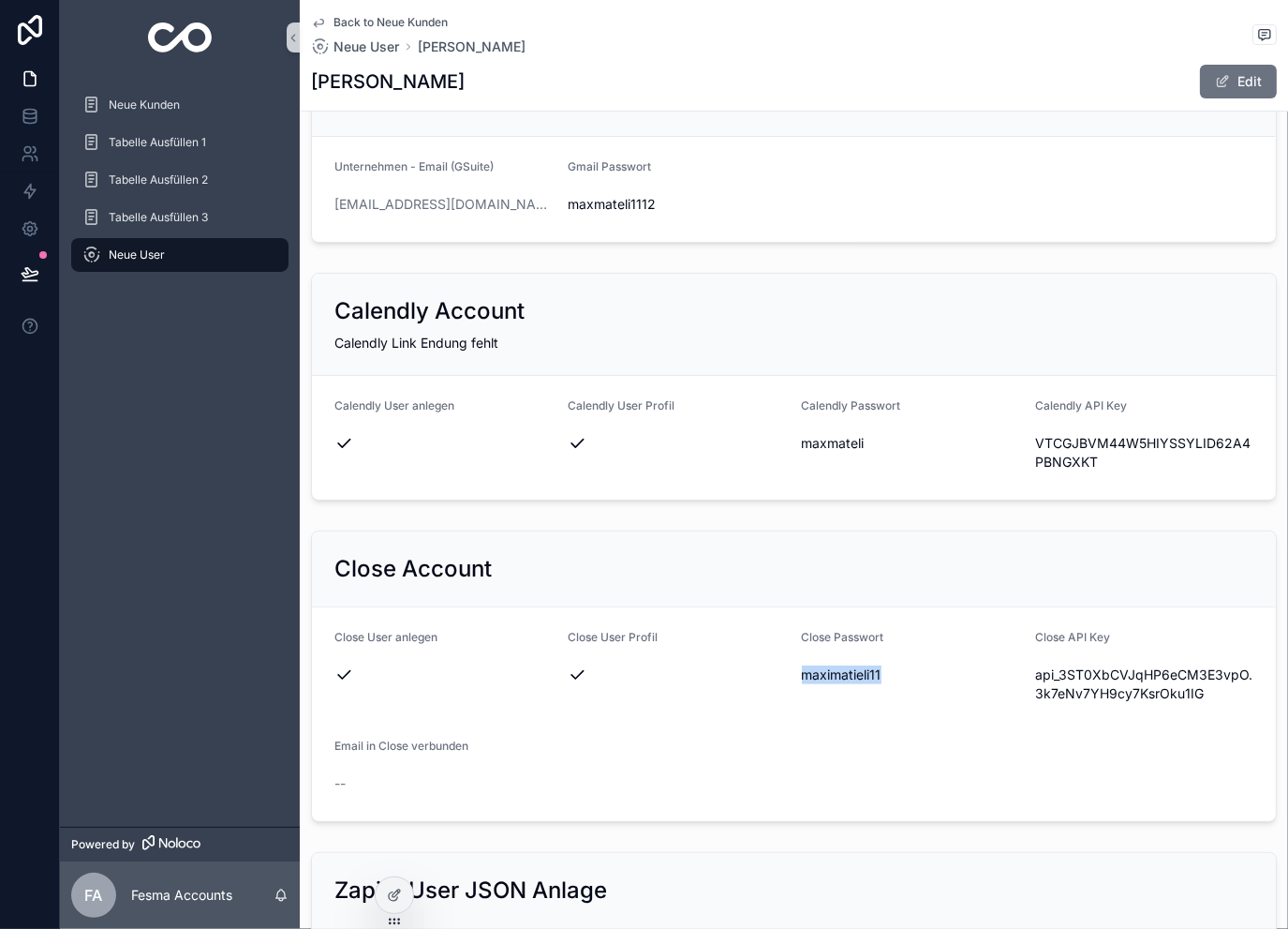
click at [398, 78] on h1 "Marijana Grgic" at bounding box center [388, 81] width 153 height 26
copy div "Marijana Grgic"
click at [843, 670] on span "maximatieli11" at bounding box center [911, 675] width 218 height 19
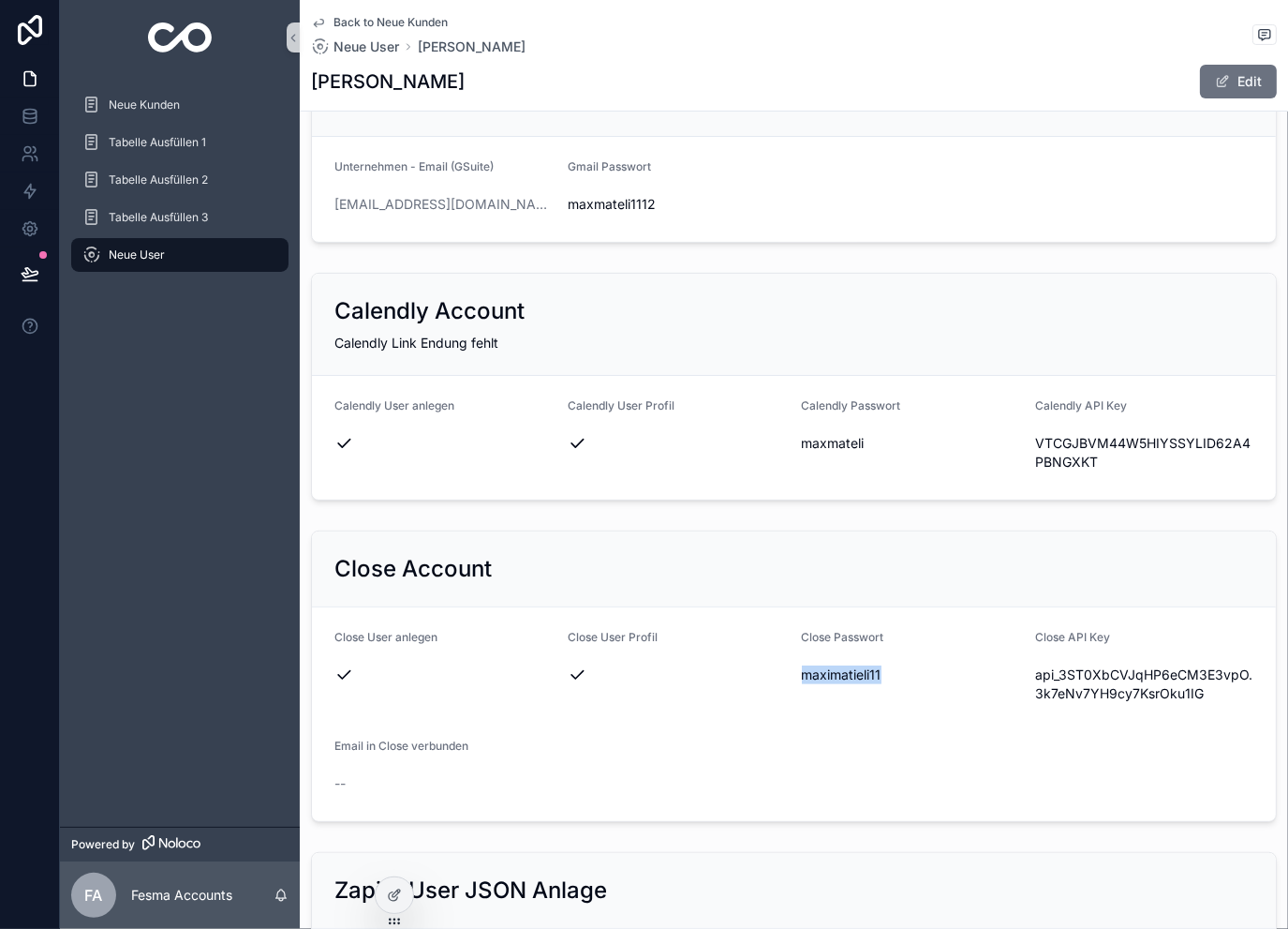
click at [843, 670] on span "maximatieli11" at bounding box center [911, 675] width 218 height 19
copy span "maximatieli11"
